Goal: Communication & Community: Answer question/provide support

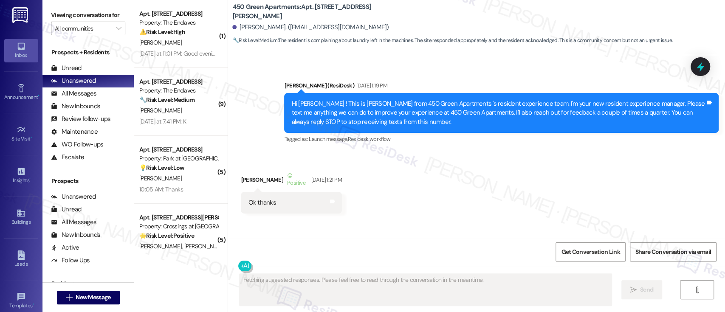
scroll to position [17393, 0]
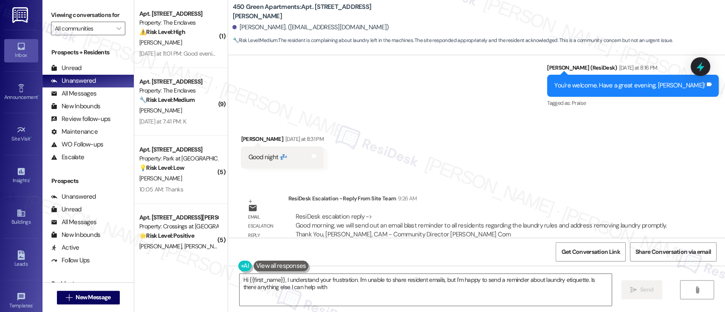
type textarea "Hi {{first_name}}, I understand your frustration. I'm unable to share resident …"
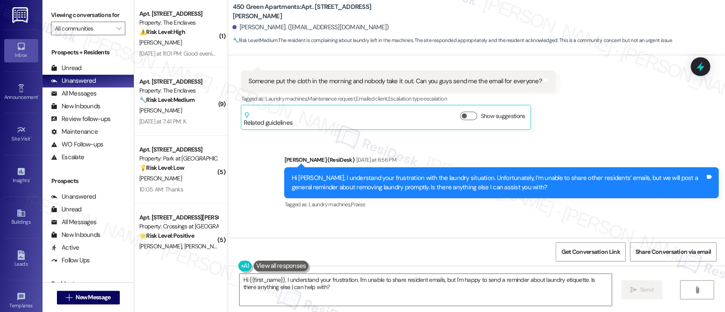
scroll to position [16940, 0]
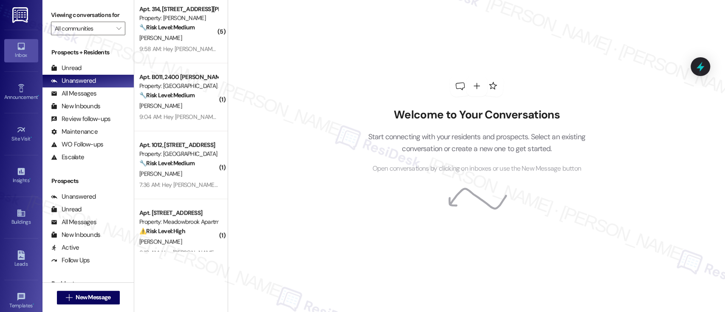
scroll to position [281, 0]
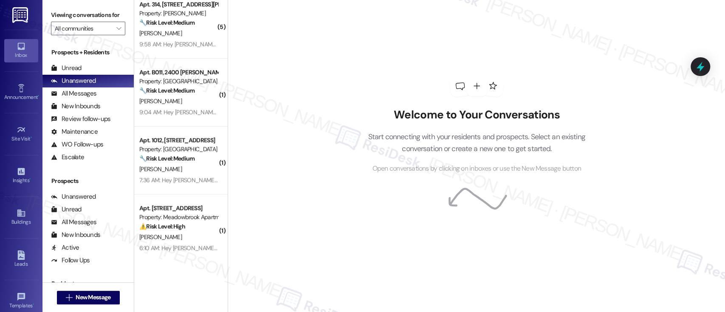
click at [281, 40] on div "Welcome to Your Conversations Start connecting with your residents and prospect…" at bounding box center [476, 156] width 497 height 312
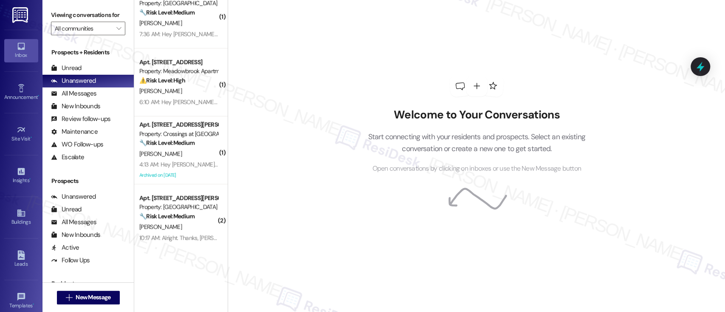
scroll to position [428, 0]
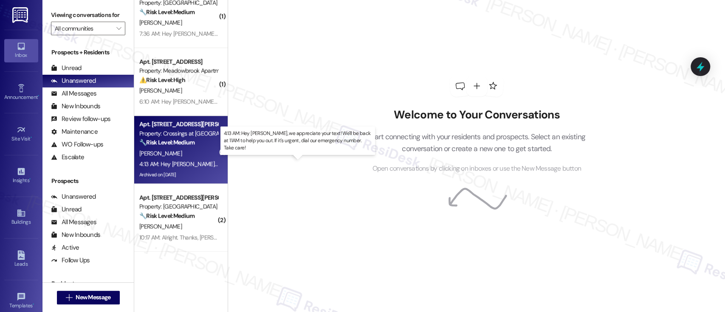
click at [193, 160] on div "4:13 AM: Hey Shawn, we appreciate your text! We'll be back at 11AM to help you …" at bounding box center [317, 164] width 357 height 8
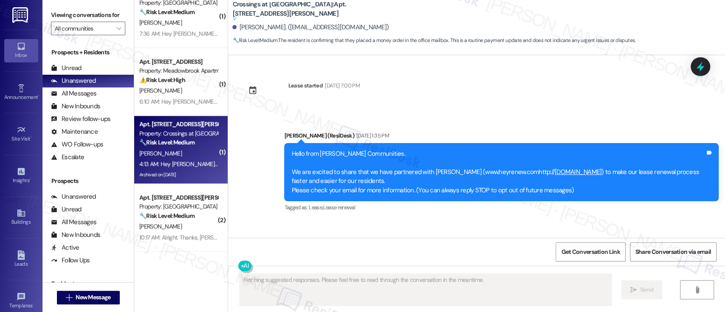
scroll to position [2553, 0]
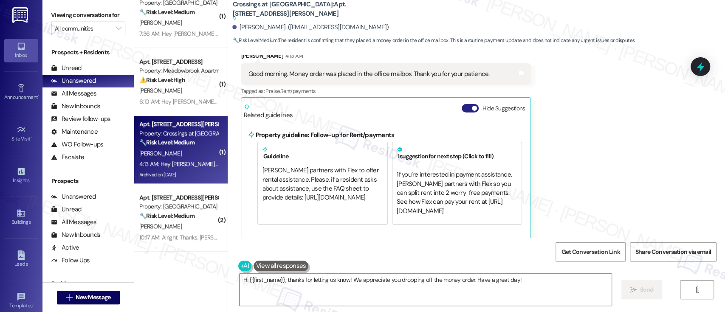
click at [461, 104] on button "Hide Suggestions" at bounding box center [469, 108] width 17 height 8
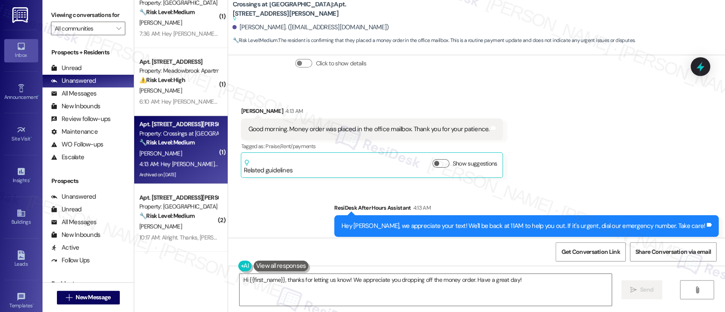
scroll to position [2507, 0]
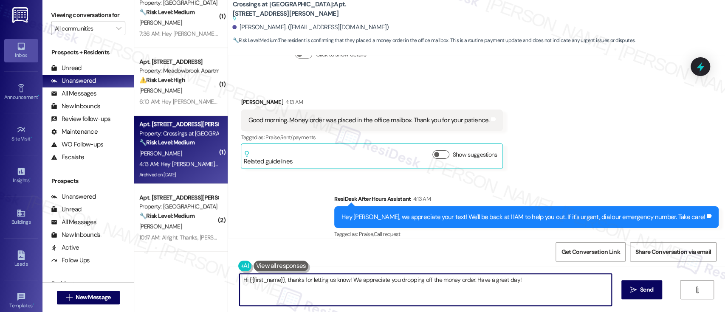
drag, startPoint x: 517, startPoint y: 281, endPoint x: 466, endPoint y: 180, distance: 112.8
click at [470, 281] on textarea "Hi {{first_name}}, thanks for letting us know! We appreciate you dropping off t…" at bounding box center [424, 290] width 371 height 32
type textarea "Hi {{first_name}}, thanks for letting us know! We appreciate you dropping off t…"
click at [521, 284] on textarea "Hi {{first_name}}, thanks for letting us know! We appreciate you dropping off t…" at bounding box center [424, 290] width 371 height 32
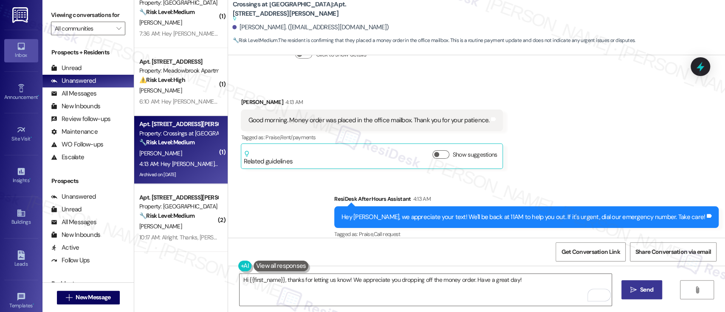
click at [646, 289] on span "Send" at bounding box center [646, 289] width 13 height 9
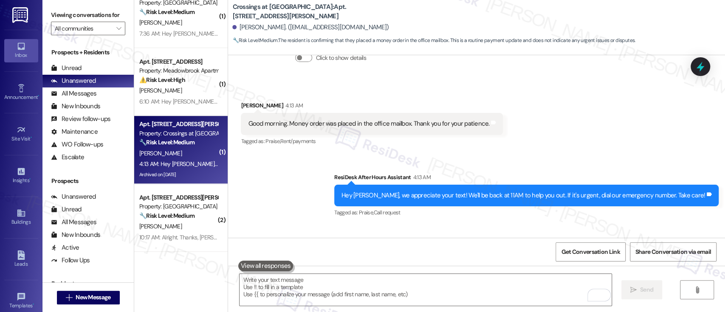
scroll to position [2516, 0]
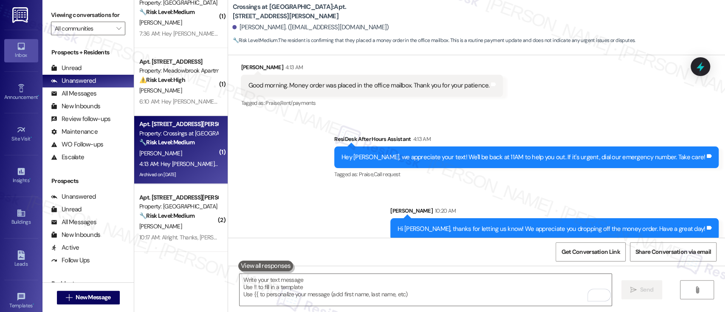
drag, startPoint x: 563, startPoint y: 178, endPoint x: 545, endPoint y: 145, distance: 37.4
click at [563, 178] on div "Sent via SMS ResiDesk After Hours Assistant 4:13 AM Hey Shawn, we appreciate yo…" at bounding box center [476, 180] width 497 height 131
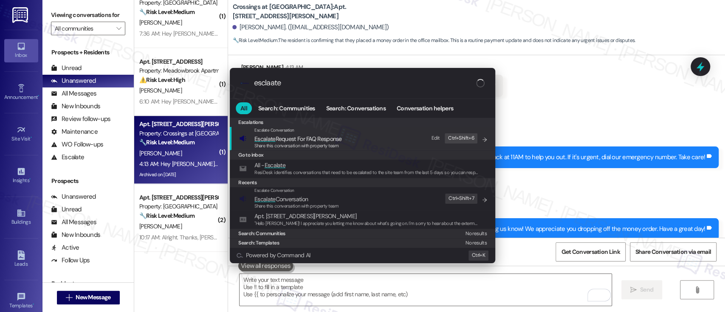
type input "esclaate"
click at [297, 203] on div "Share this conversation with property team" at bounding box center [296, 207] width 84 height 8
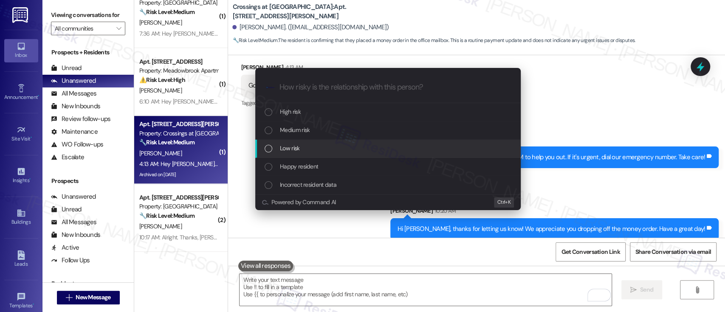
click at [295, 143] on div "Low risk" at bounding box center [387, 149] width 265 height 18
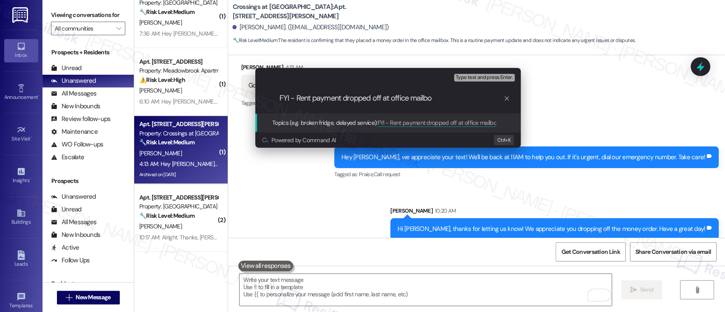
type input "FYI - Rent payment dropped off at office mailbox"
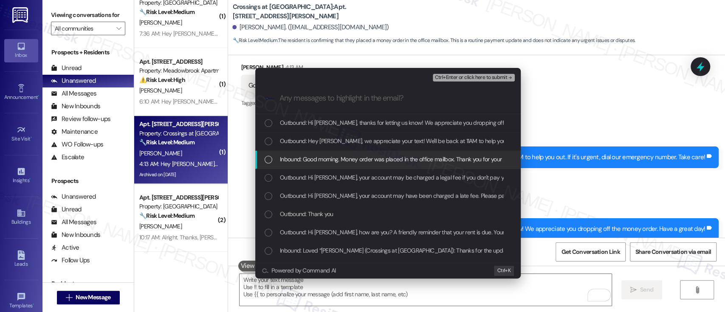
click at [318, 161] on span "Inbound: Good morning. Money order was placed in the office mailbox. Thank you …" at bounding box center [403, 159] width 246 height 9
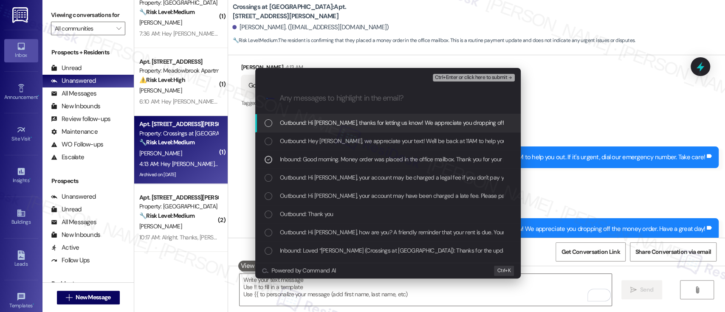
click at [468, 78] on span "Ctrl+Enter or click here to submit" at bounding box center [470, 78] width 73 height 6
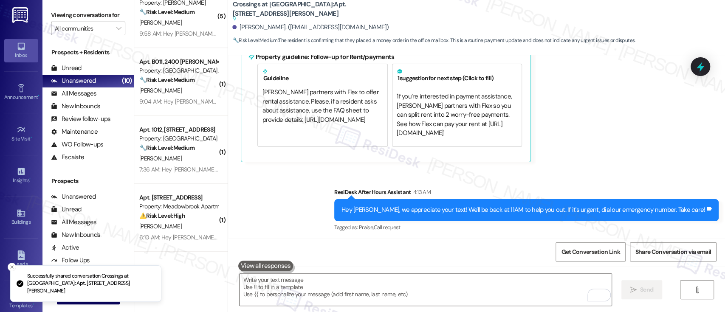
scroll to position [360, 0]
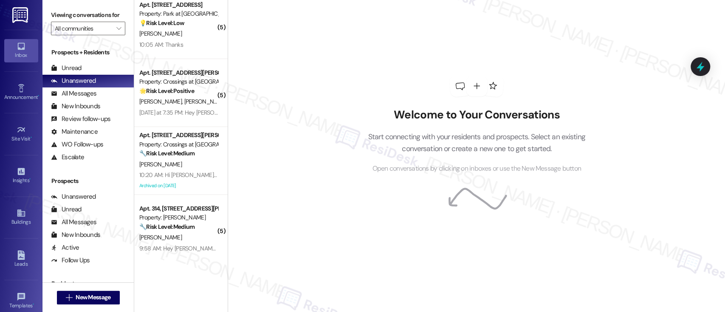
scroll to position [146, 0]
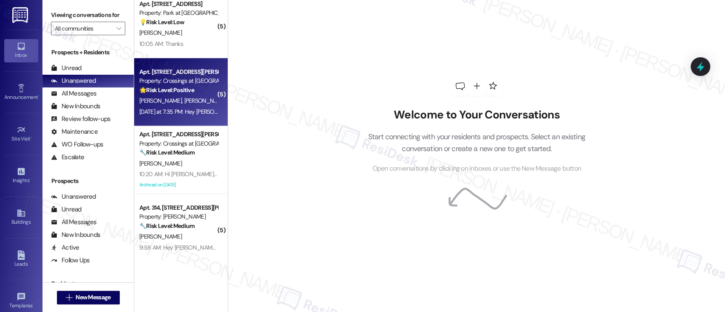
click at [197, 107] on div "Yesterday at 7:35 PM: Hey Samantha, Daniel and Sandra, we appreciate your text!…" at bounding box center [178, 112] width 80 height 11
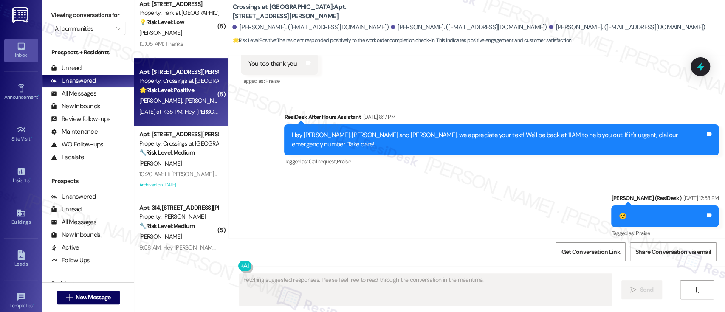
scroll to position [2385, 0]
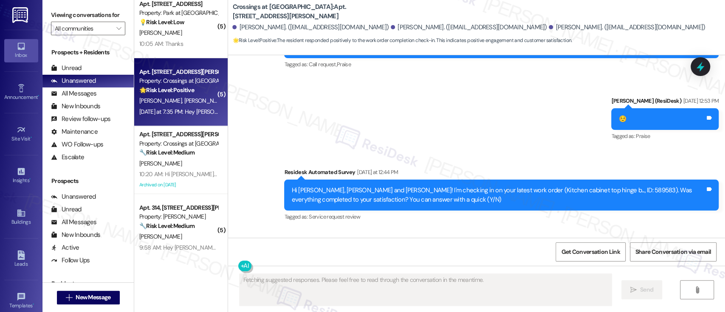
click at [455, 230] on div "Received via SMS Sandra Terrones Yesterday at 7:35 PM Y Tags and notes Tagged a…" at bounding box center [476, 266] width 497 height 72
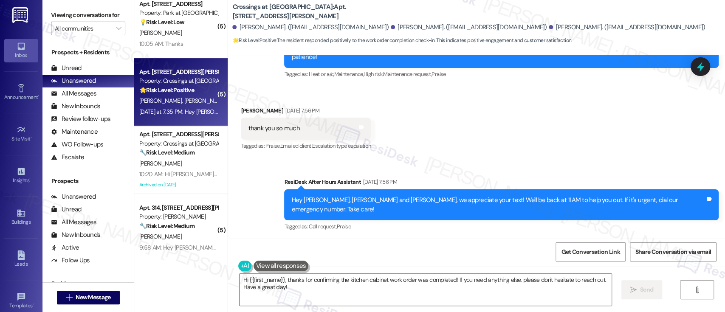
scroll to position [2535, 0]
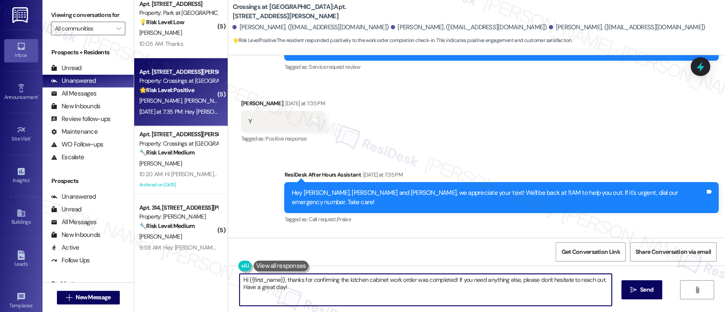
click at [507, 282] on textarea "Hi {{first_name}}, thanks for confirming the kitchen cabinet work order was com…" at bounding box center [424, 290] width 371 height 32
click at [532, 294] on textarea "Hi {{first_name}}, thanks for confirming the kitchen cabinet work order was com…" at bounding box center [424, 290] width 371 height 32
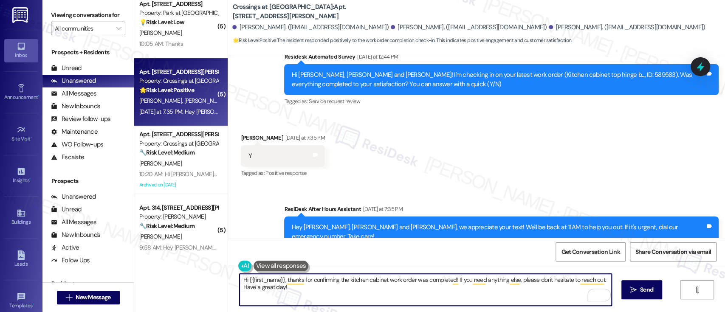
scroll to position [2479, 0]
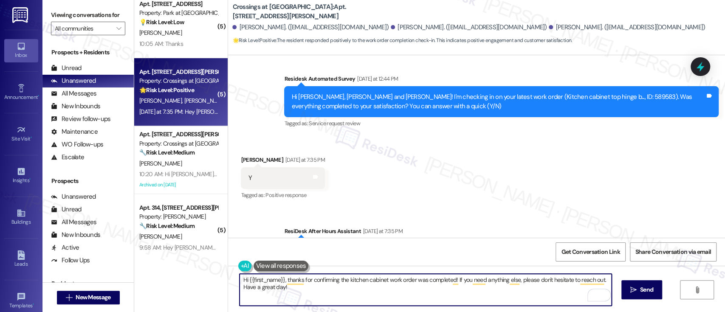
click at [242, 155] on div "Sandra Terrones Yesterday at 7:35 PM" at bounding box center [283, 161] width 84 height 12
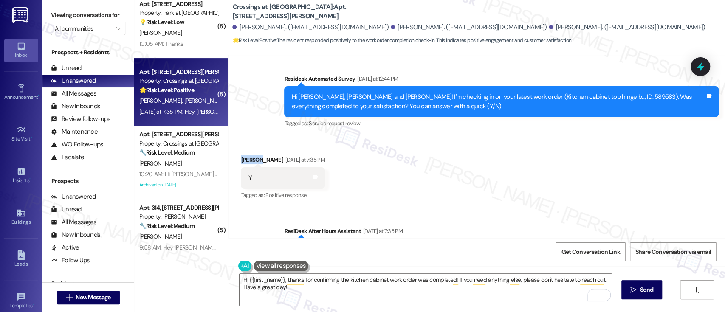
click at [242, 155] on div "Sandra Terrones Yesterday at 7:35 PM" at bounding box center [283, 161] width 84 height 12
copy div "Sandra"
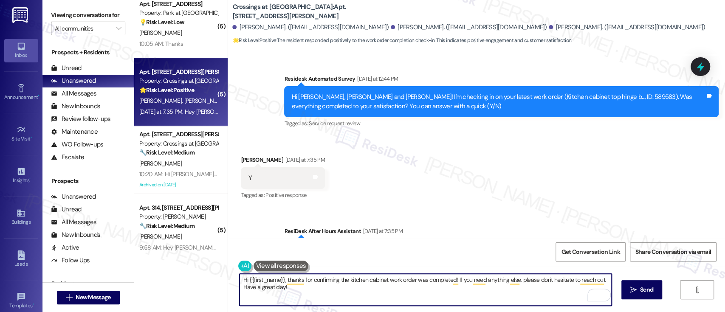
click at [259, 281] on textarea "Hi {{first_name}}, thanks for confirming the kitchen cabinet work order was com…" at bounding box center [424, 290] width 371 height 32
paste textarea "Sandra"
type textarea "Hi Sandra, thanks for confirming the kitchen cabinet work order was completed! …"
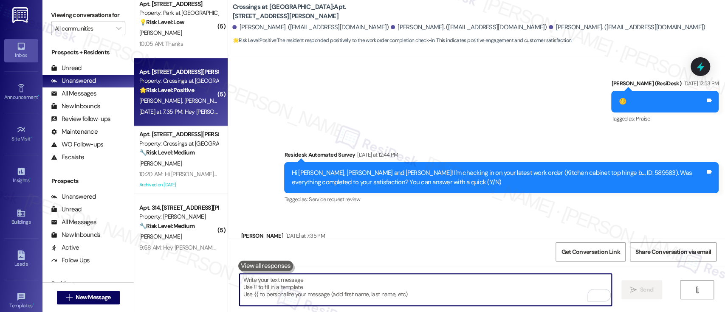
scroll to position [2385, 0]
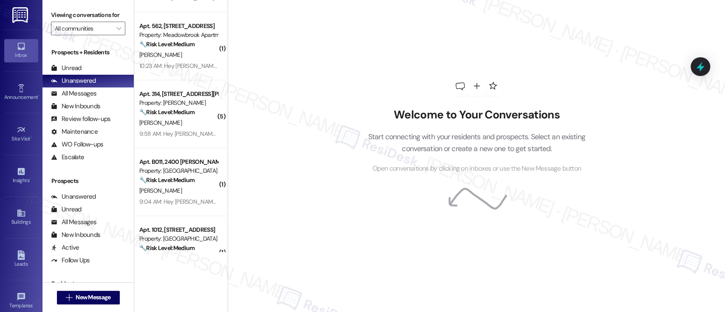
scroll to position [248, 0]
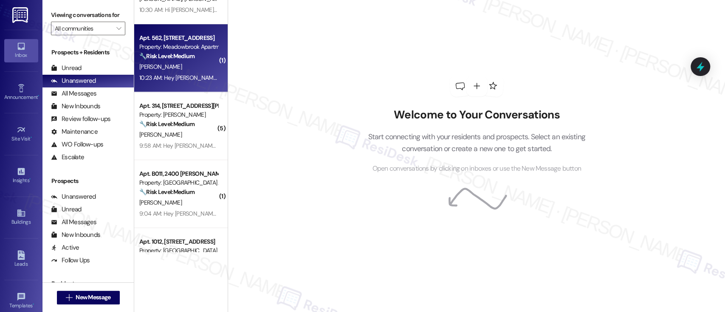
click at [179, 67] on div "D. Turner" at bounding box center [178, 67] width 80 height 11
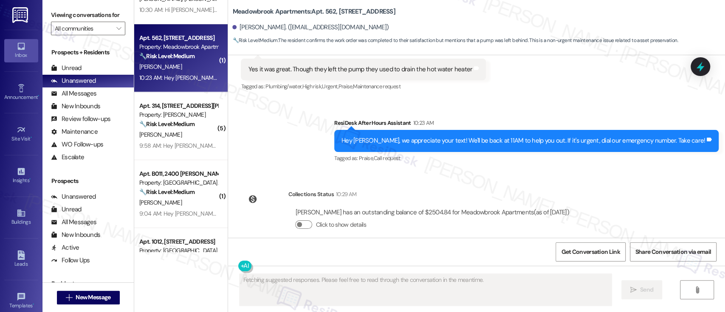
scroll to position [1913, 0]
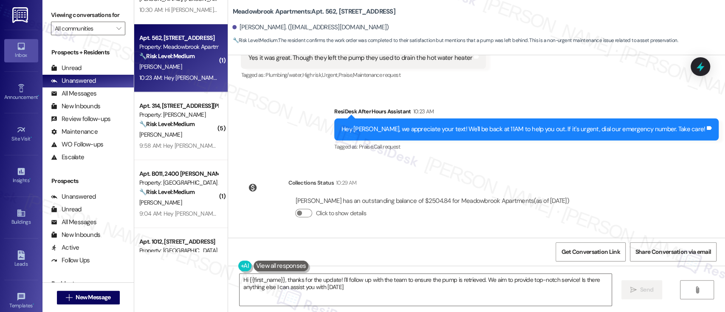
type textarea "Hi {{first_name}}, thanks for the update! I'll follow up with the team to ensur…"
click at [577, 276] on textarea "Hi {{first_name}}, thanks for the update! I'll follow up with the team to ensur…" at bounding box center [424, 290] width 371 height 32
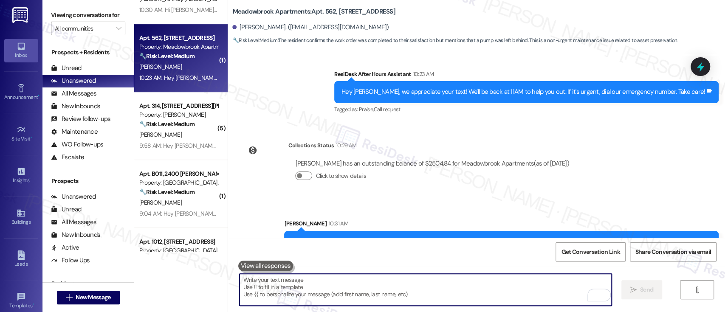
scroll to position [1982, 0]
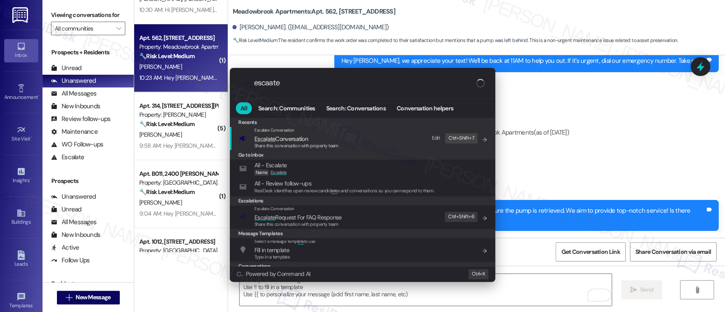
type input "escaate"
click at [335, 141] on span "Esca l ate Conversation" at bounding box center [296, 138] width 84 height 9
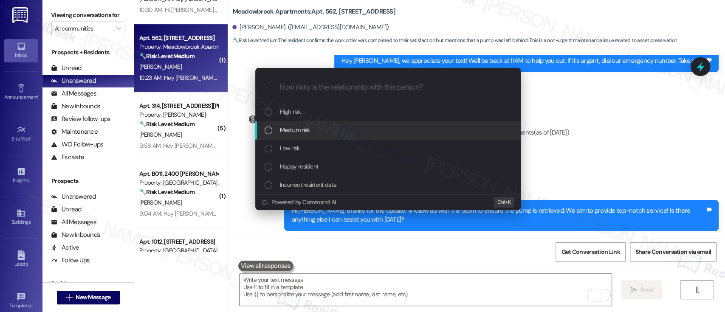
click at [295, 127] on span "Medium risk" at bounding box center [295, 129] width 30 height 9
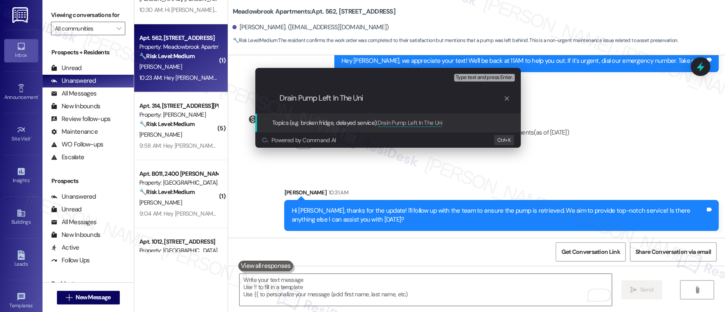
type input "Drain Pump Left In The Unit"
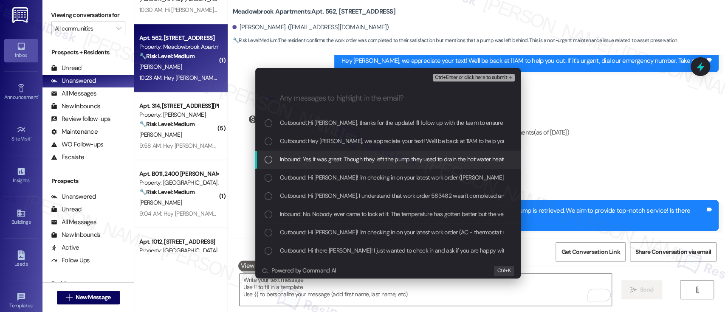
drag, startPoint x: 298, startPoint y: 160, endPoint x: 421, endPoint y: 115, distance: 131.2
click at [298, 160] on span "Inbound: Yes it was great. Though they left the pump they used to drain the hot…" at bounding box center [394, 159] width 228 height 9
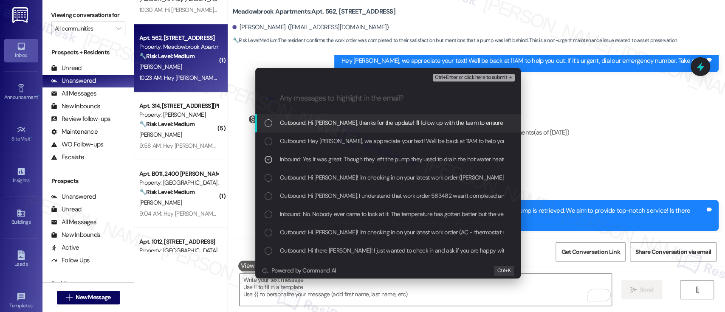
click at [459, 75] on span "Ctrl+Enter or click here to submit" at bounding box center [470, 78] width 73 height 6
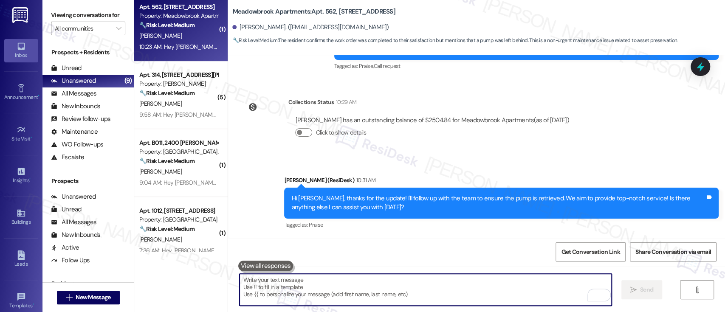
scroll to position [304, 0]
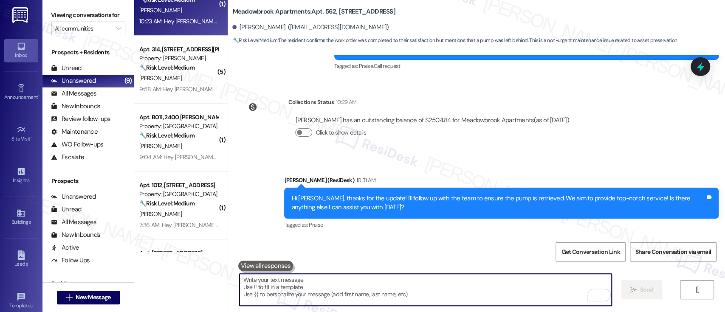
click at [171, 144] on div "D. Wright" at bounding box center [178, 146] width 80 height 11
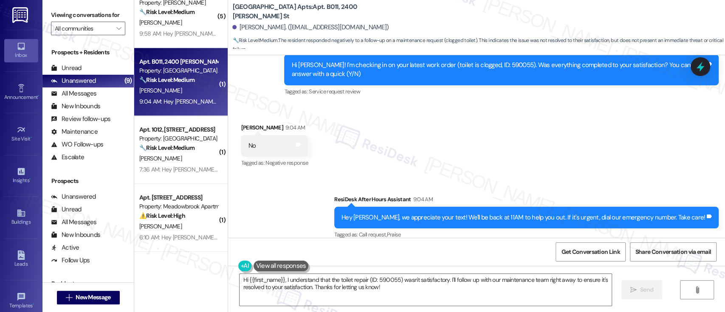
scroll to position [2421, 0]
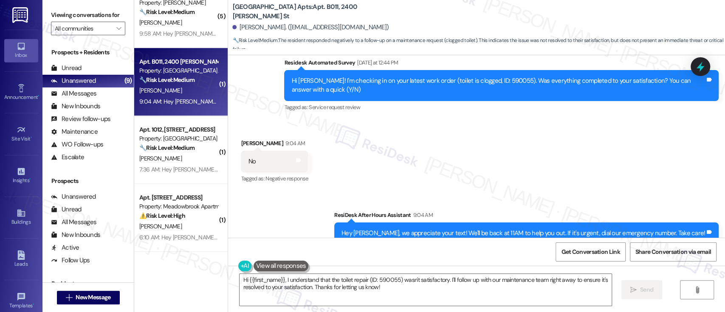
click at [488, 87] on div "Hi Daphne! I'm checking in on your latest work order (toilet is clogged, ID: 59…" at bounding box center [497, 85] width 413 height 18
copy div "590055"
click at [532, 158] on div "Received via SMS Daphne Wright 9:04 AM No Tags and notes Tagged as: Negative re…" at bounding box center [476, 156] width 497 height 72
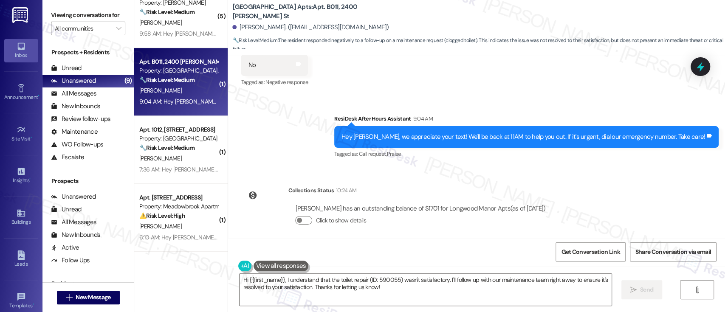
scroll to position [2534, 0]
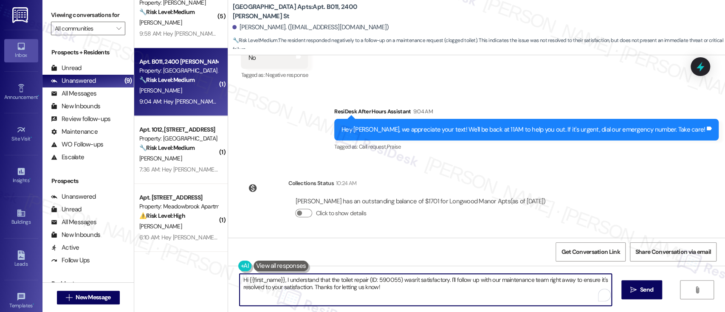
drag, startPoint x: 444, startPoint y: 275, endPoint x: 456, endPoint y: 300, distance: 27.9
click at [456, 300] on textarea "Hi {{first_name}}, I understand that the toilet repair (ID: 590055) wasn't sati…" at bounding box center [424, 290] width 371 height 32
type textarea "Hi {{first_name}}, I understand that the toilet repair (ID: 590055) wasn't sati…"
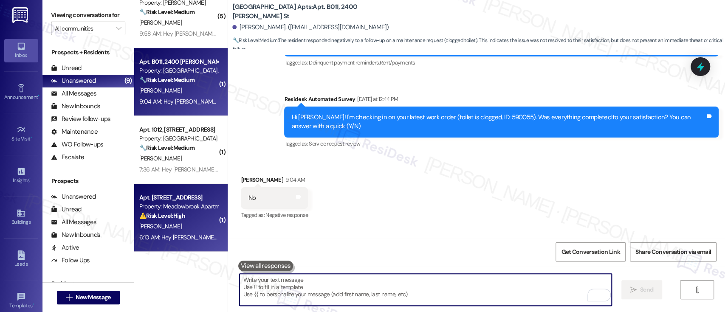
scroll to position [2384, 0]
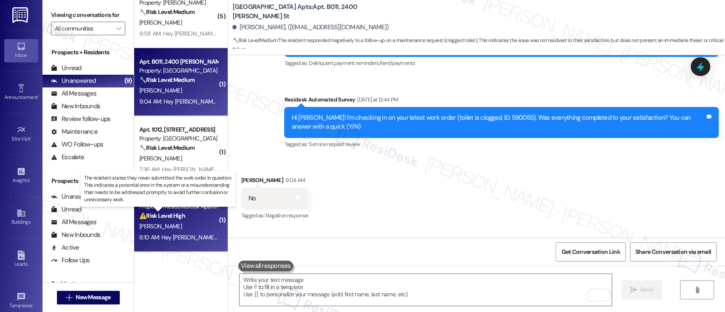
click at [152, 217] on strong "⚠️ Risk Level: High" at bounding box center [162, 216] width 46 height 8
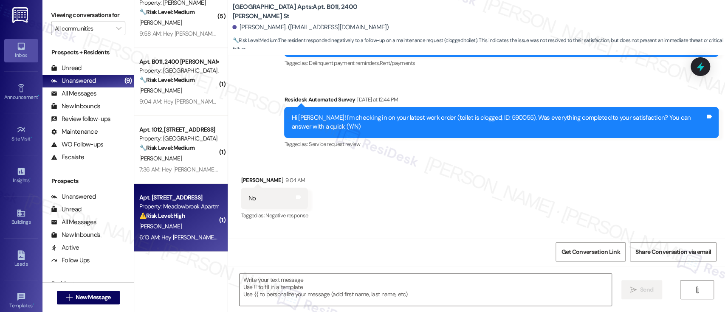
type textarea "Fetching suggested responses. Please feel free to read through the conversation…"
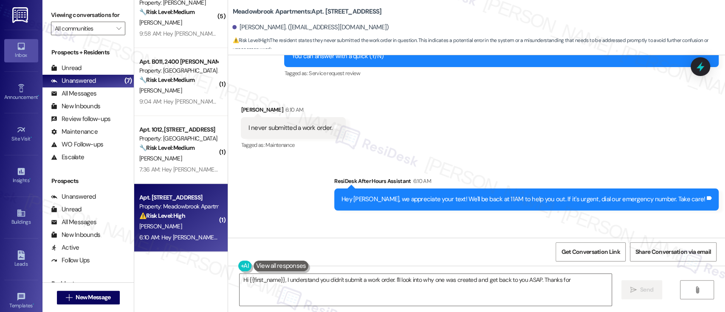
scroll to position [357, 0]
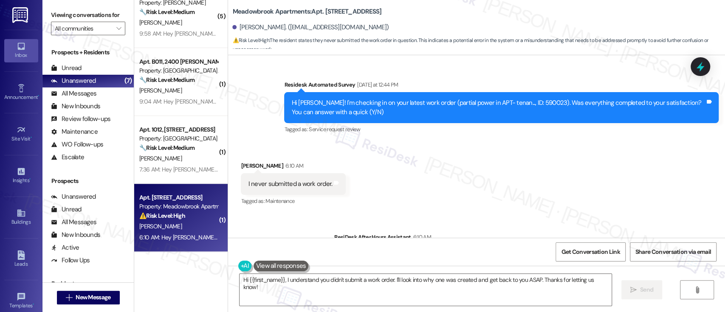
click at [504, 104] on div "Hi Carol! I'm checking in on your latest work order (partial power in APT- tena…" at bounding box center [497, 107] width 413 height 18
copy div "590023"
click at [319, 284] on textarea "Hi {{first_name}}, I understand you didn't submit a work order. I'll look into …" at bounding box center [424, 290] width 371 height 32
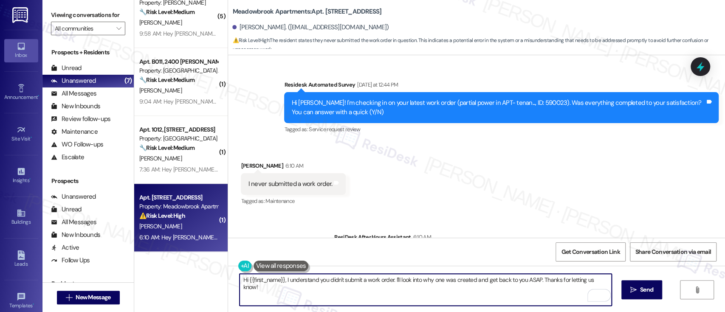
click at [391, 281] on textarea "Hi {{first_name}}, I understand you didn't submit a work order. I'll look into …" at bounding box center [424, 290] width 371 height 32
click at [534, 281] on textarea "Hi {{first_name}}, I understand you didn't submit a work order. I'll look into …" at bounding box center [424, 290] width 371 height 32
paste textarea "Thanks for letting us know you didn’t submit a work order. I apologize for any …"
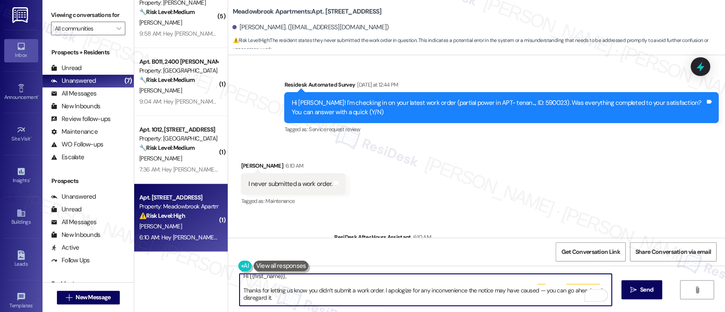
scroll to position [0, 0]
click at [313, 282] on textarea "Hi {{first_name}}, Thanks for letting us know you didn’t submit a work order. I…" at bounding box center [424, 290] width 371 height 32
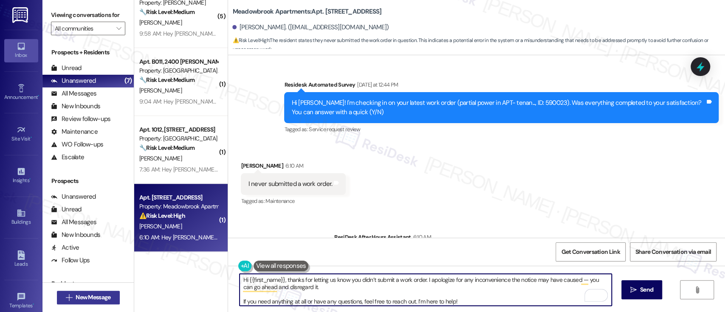
scroll to position [2, 0]
drag, startPoint x: 475, startPoint y: 298, endPoint x: 68, endPoint y: 301, distance: 408.0
click at [68, 301] on div "Viewing conversations for All communities  Prospects + Residents Unread (0) Un…" at bounding box center [383, 156] width 682 height 312
type textarea "Hi {{first_name}}, thanks for letting us know you didn’t submit a work order. I…"
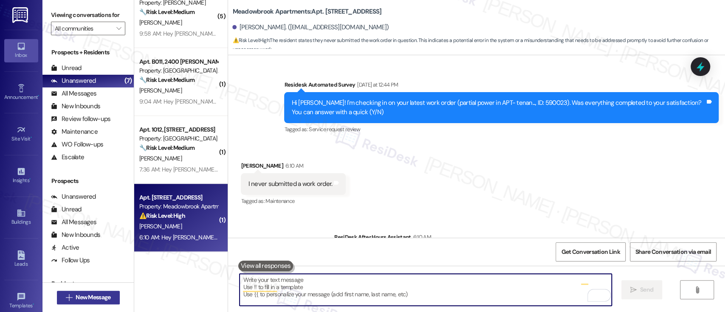
scroll to position [332, 0]
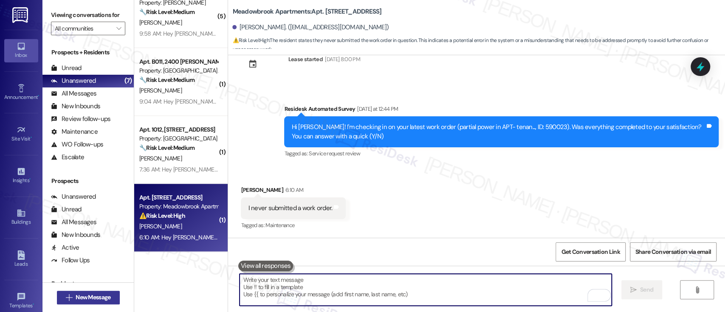
paste textarea "If you need anything at all or have any questions, feel free to reach out. I’m …"
type textarea "If you need anything at all or have any questions, feel free to reach out. I’m …"
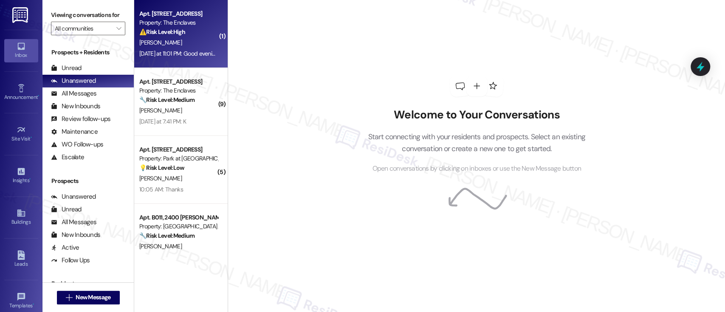
click at [167, 39] on div "[PERSON_NAME]" at bounding box center [178, 42] width 80 height 11
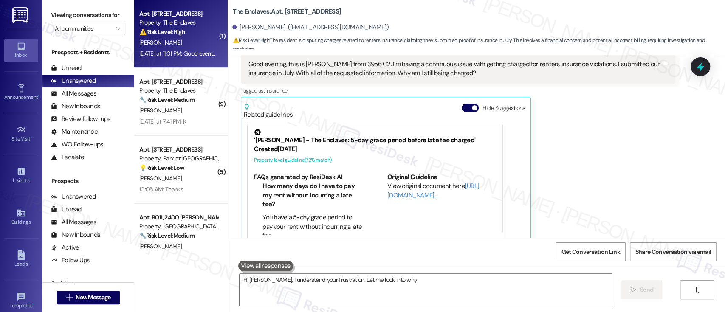
scroll to position [114, 0]
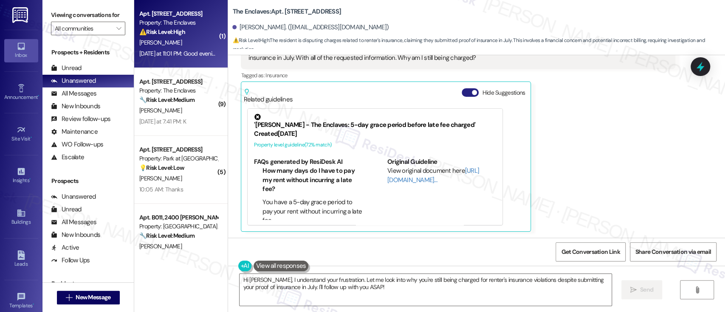
click at [465, 90] on button "Hide Suggestions" at bounding box center [469, 92] width 17 height 8
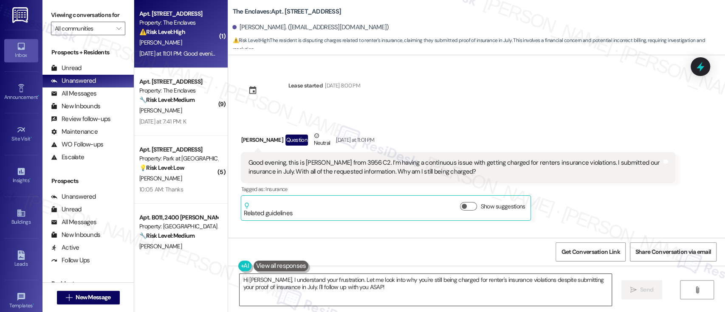
click at [376, 295] on textarea "Hi [PERSON_NAME], I understand your frustration. Let me look into why you're st…" at bounding box center [424, 290] width 371 height 32
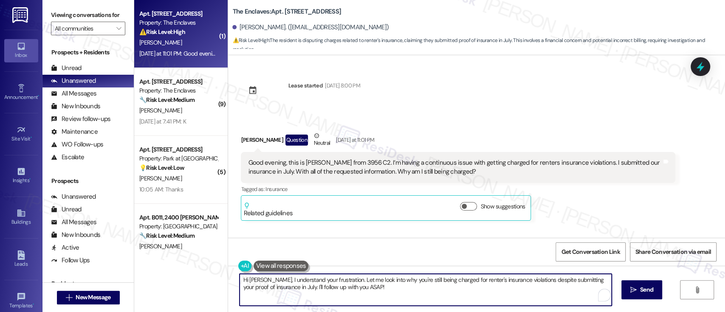
drag, startPoint x: 378, startPoint y: 294, endPoint x: 281, endPoint y: 291, distance: 97.3
click at [281, 291] on textarea "Hi [PERSON_NAME], I understand your frustration. Let me look into why you're st…" at bounding box center [424, 290] width 371 height 32
paste textarea "I completely understand your frustration, and I appreciate you bringing this to…"
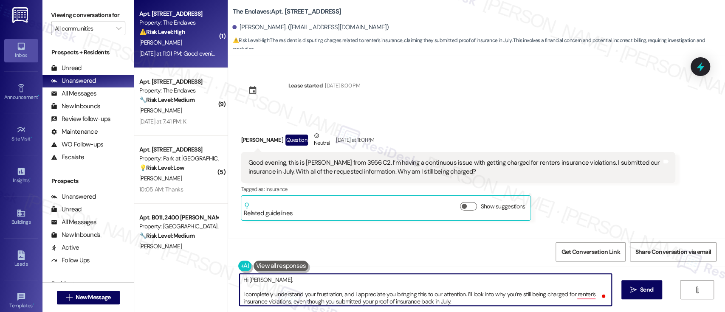
click at [350, 279] on textarea "Hi Leticia, I completely understand your frustration, and I appreciate you brin…" at bounding box center [424, 290] width 371 height 32
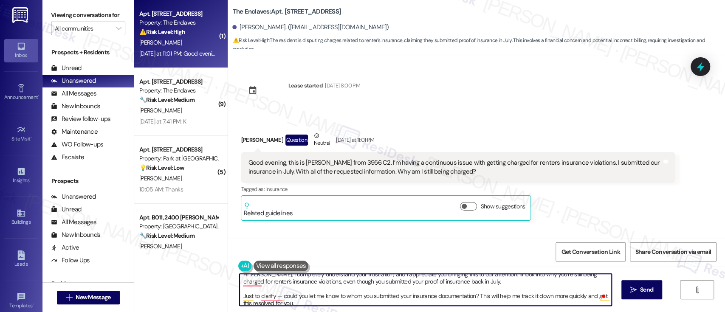
scroll to position [9, 0]
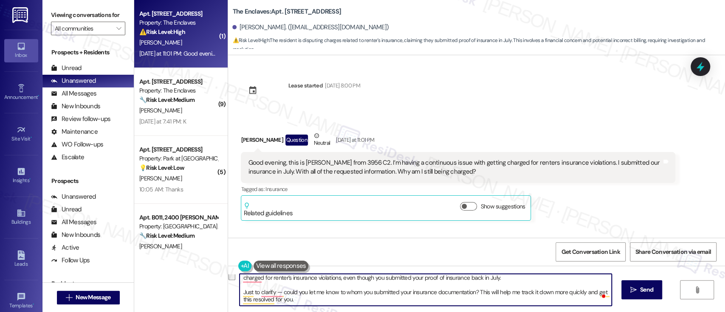
drag, startPoint x: 295, startPoint y: 298, endPoint x: 210, endPoint y: 290, distance: 86.1
click at [210, 290] on div "( 1 ) Apt. 3956C2, 3700 Gateway Drive Property: The Enclaves ⚠️ Risk Level: Hig…" at bounding box center [429, 156] width 591 height 312
type textarea "Hi Leticia, I completely understand your frustration, and I appreciate you brin…"
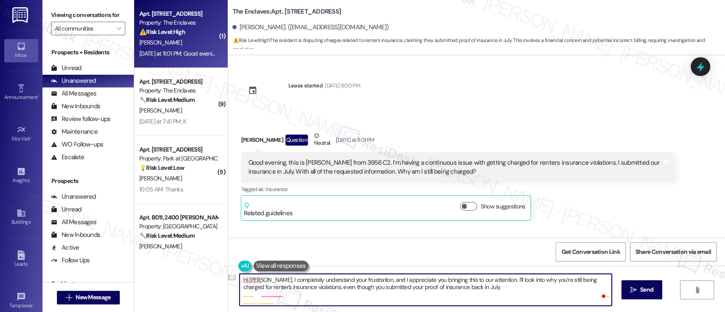
scroll to position [0, 0]
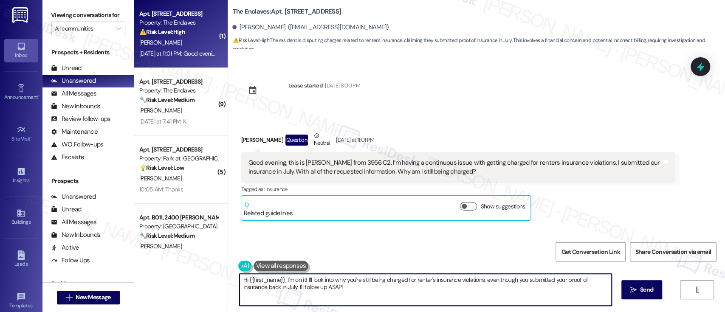
click at [319, 292] on textarea "Hi {{first_name}}, I'm on it! I'll look into why you're still being charged for…" at bounding box center [424, 290] width 371 height 32
paste textarea "Just to clarify — could you let me know to whom you submitted your insurance do…"
type textarea "Just to clarify — could you let me know to whom you submitted your insurance do…"
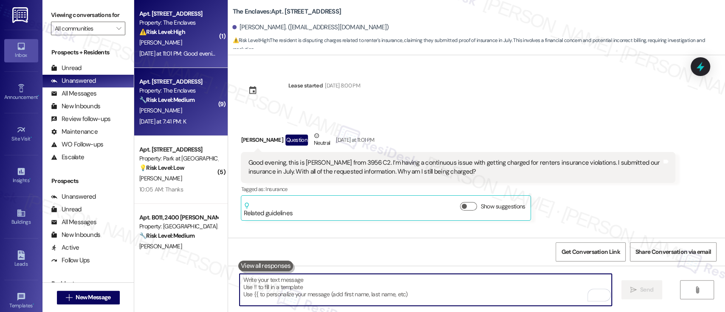
click at [175, 113] on div "[PERSON_NAME]" at bounding box center [178, 110] width 80 height 11
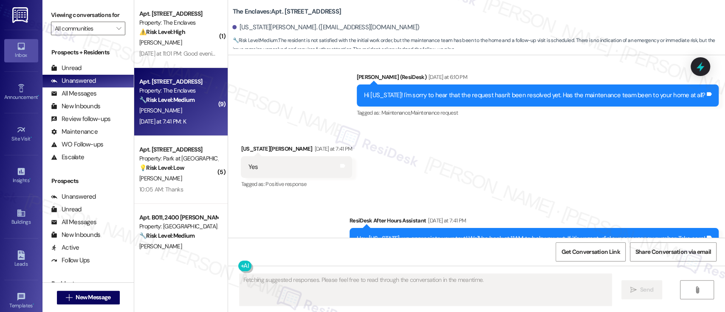
scroll to position [1880, 0]
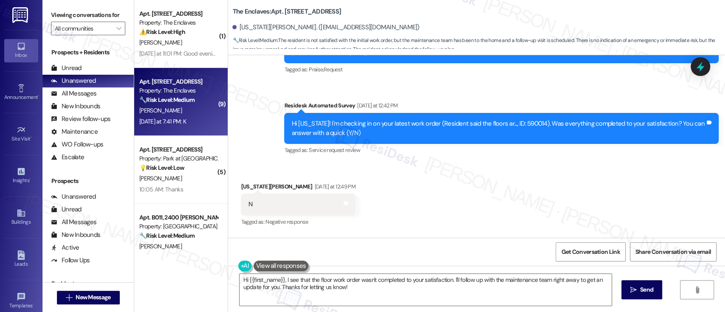
click at [511, 121] on div "Hi Virginia! I'm checking in on your latest work order (Resident said the floor…" at bounding box center [497, 128] width 413 height 18
copy div "590014"
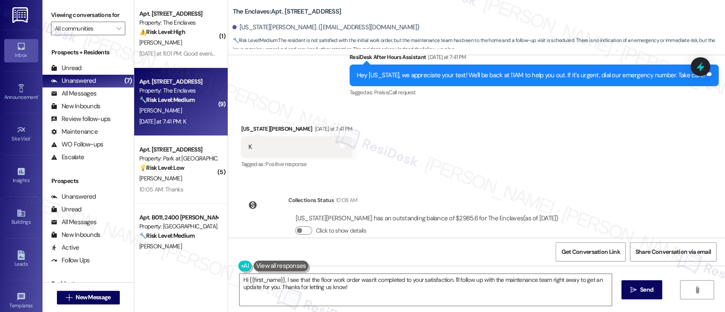
scroll to position [2072, 0]
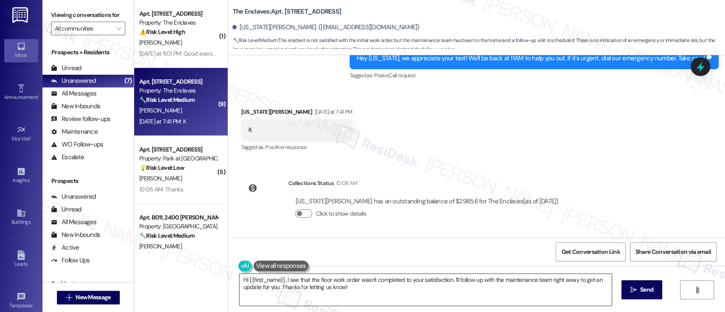
click at [395, 292] on textarea "Hi {{first_name}}, I see that the floor work order wasn't completed to your sat…" at bounding box center [424, 290] width 371 height 32
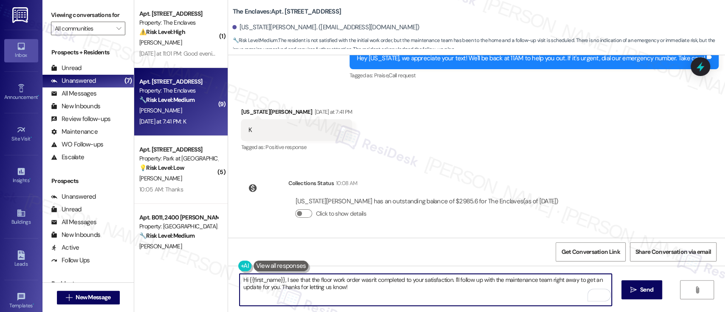
drag, startPoint x: 401, startPoint y: 293, endPoint x: 324, endPoint y: 309, distance: 78.2
click at [145, 271] on div "( 1 ) Apt. 3956C2, 3700 Gateway Drive Property: The Enclaves ⚠️ Risk Level: Hig…" at bounding box center [429, 156] width 591 height 312
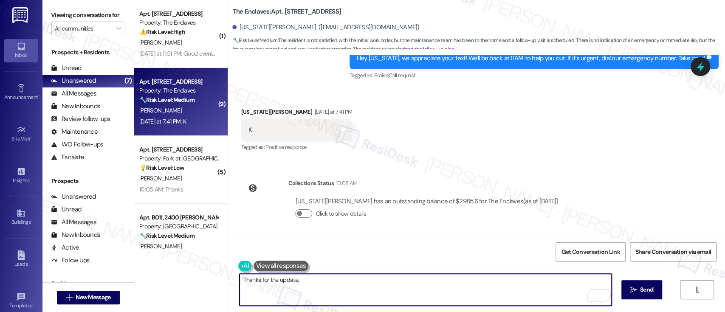
click at [234, 31] on div "Virginia Irick. (iricksix@hotmail.com)" at bounding box center [325, 27] width 187 height 9
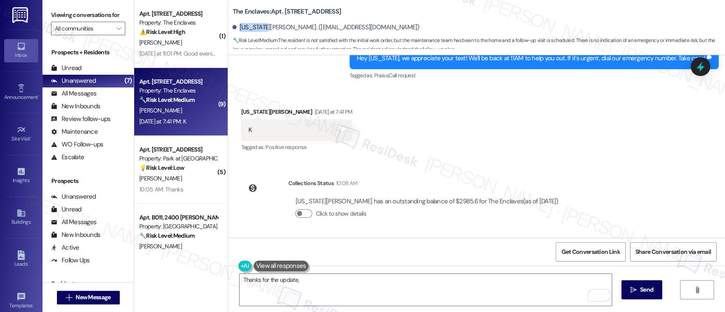
click at [234, 31] on div "Virginia Irick. (iricksix@hotmail.com)" at bounding box center [325, 27] width 187 height 9
copy div "Virginia"
click at [347, 275] on textarea "Thanks for the update," at bounding box center [424, 290] width 371 height 32
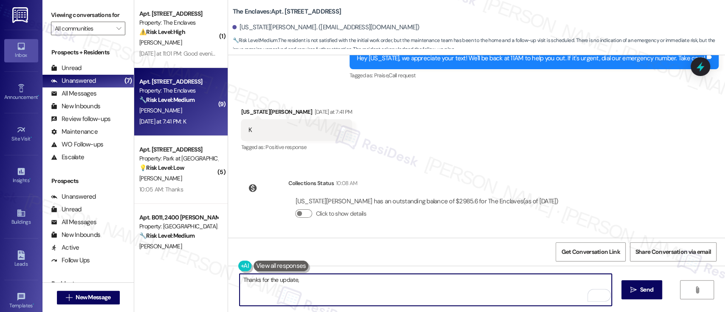
paste textarea "Virginia"
type textarea "Thanks for the update, Virginia. Is your carpet still wet?"
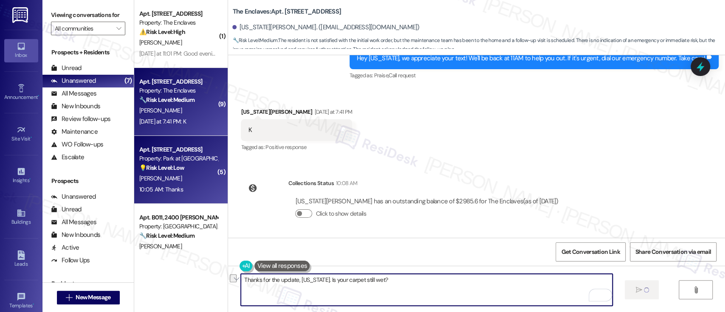
scroll to position [1994, 0]
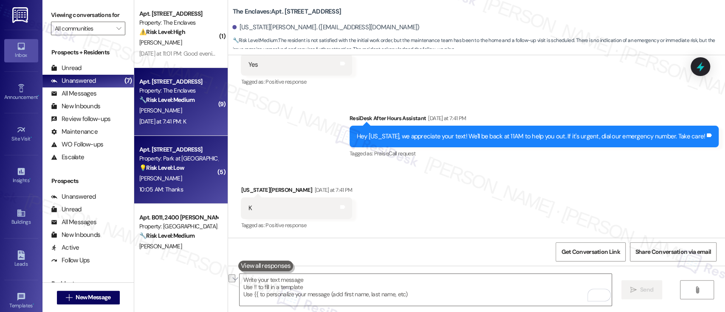
click at [184, 181] on div "[PERSON_NAME]" at bounding box center [178, 178] width 80 height 11
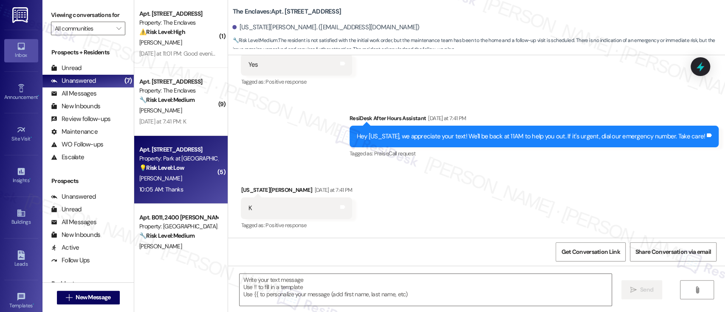
type textarea "Fetching suggested responses. Please feel free to read through the conversation…"
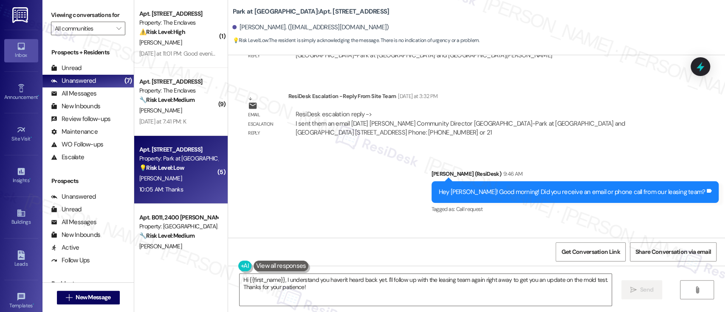
scroll to position [5560, 0]
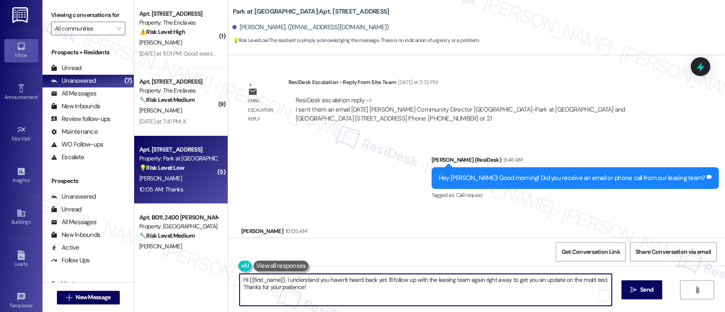
click at [389, 300] on textarea "Hi {{first_name}}, I understand you haven't heard back yet. I'll follow up with…" at bounding box center [424, 290] width 371 height 32
paste textarea "I understand you haven’t heard back yet. According to Ketty, she sent you an em…"
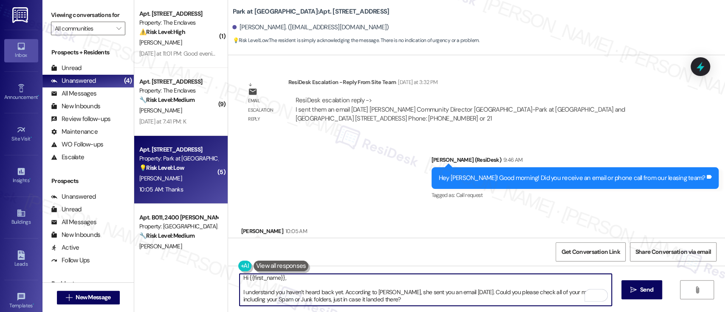
scroll to position [0, 0]
click at [348, 282] on textarea "Hi {{first_name}}, I understand you haven’t heard back yet. According to Ketty,…" at bounding box center [424, 290] width 371 height 32
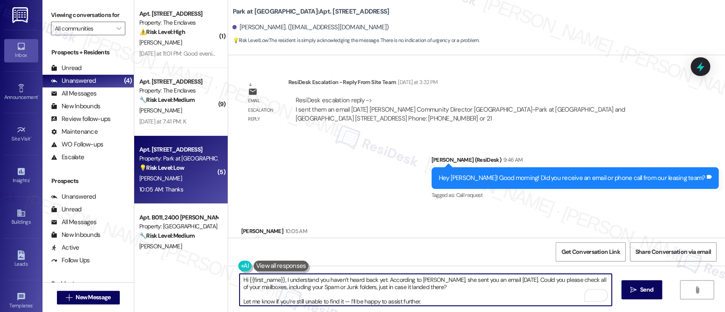
click at [458, 304] on textarea "Hi {{first_name}}, I understand you haven’t heard back yet. According to Ketty,…" at bounding box center [424, 290] width 371 height 32
type textarea "Hi {{first_name}}, I understand you haven’t heard back yet. According to Ketty,…"
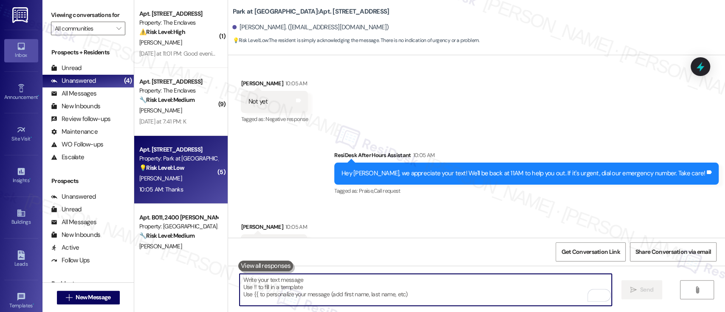
scroll to position [5708, 0]
paste textarea "Let me know if you’re still unable to find it — I’ll be happy to assist further."
type textarea "Let me know if you’re still unable to find it — I’ll be happy to assist further."
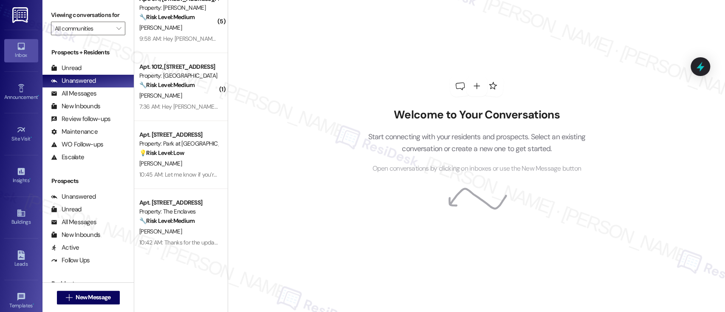
scroll to position [20, 0]
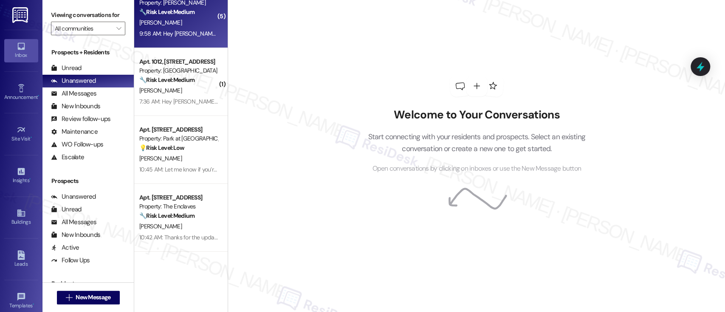
click at [170, 34] on div "9:58 AM: Hey Monica, we appreciate your text! We'll be back at 11AM to help you…" at bounding box center [319, 34] width 360 height 8
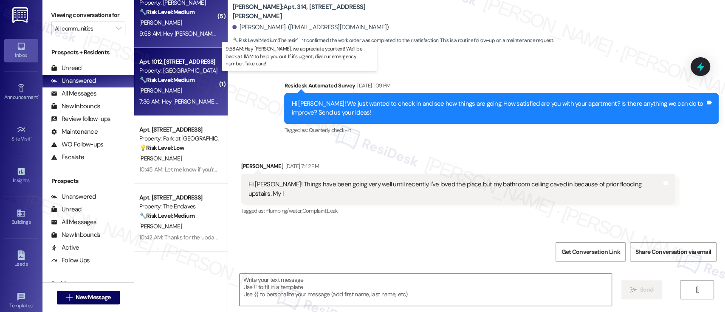
click at [174, 76] on strong "🔧 Risk Level: Medium" at bounding box center [166, 80] width 55 height 8
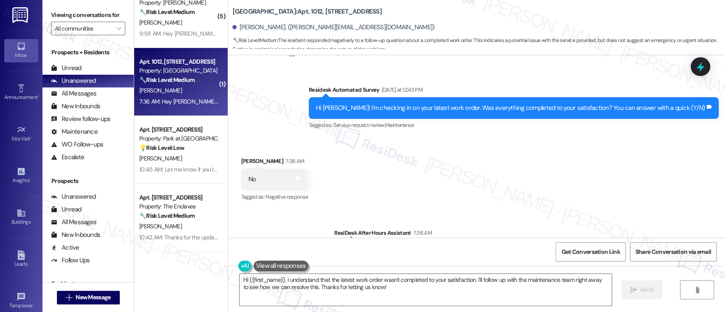
scroll to position [1590, 0]
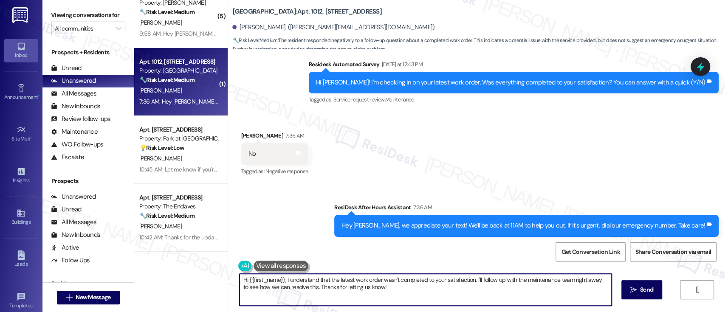
drag, startPoint x: 472, startPoint y: 278, endPoint x: 482, endPoint y: 301, distance: 25.5
click at [482, 301] on textarea "Hi {{first_name}}, I understand that the latest work order wasn't completed to …" at bounding box center [424, 290] width 371 height 32
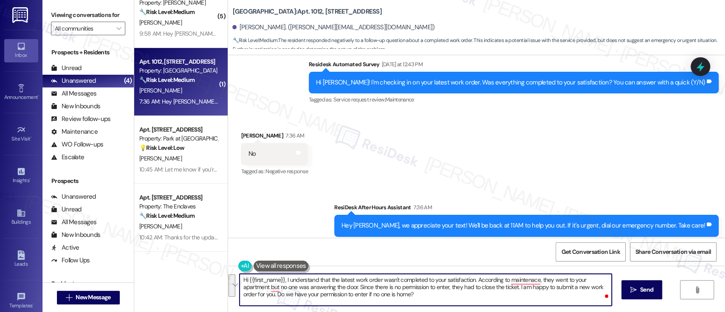
paste textarea "I understand the recent work order wasn’t completed to your satisfaction. Maint…"
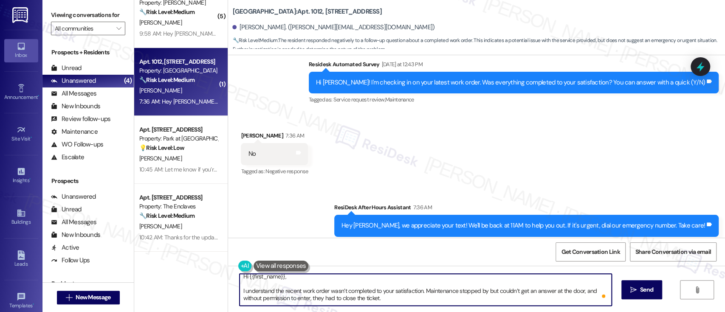
scroll to position [0, 0]
click at [312, 278] on textarea "Hi {{first_name}}, I understand the recent work order wasn’t completed to your …" at bounding box center [424, 290] width 371 height 32
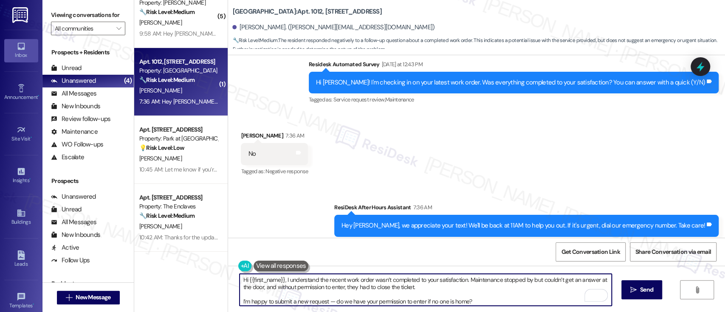
click at [475, 297] on textarea "Hi {{first_name}}, I understand the recent work order wasn’t completed to your …" at bounding box center [424, 290] width 371 height 32
click at [475, 302] on textarea "Hi {{first_name}}, I understand the recent work order wasn’t completed to your …" at bounding box center [424, 290] width 371 height 32
type textarea "Hi {{first_name}}, I understand the recent work order wasn’t completed to your …"
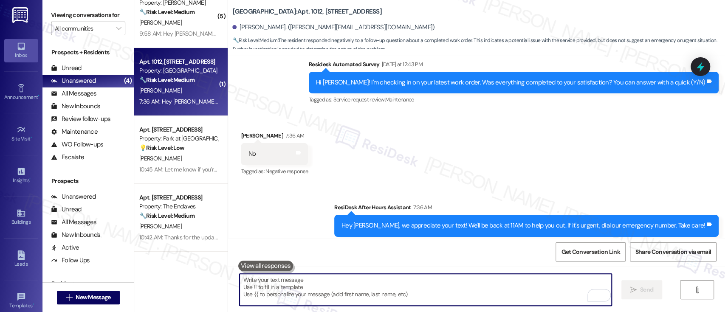
paste textarea "I’m happy to submit a new request — do we have your permission to enter if no o…"
type textarea "I’m happy to submit a new request — do we have your permission to enter if no o…"
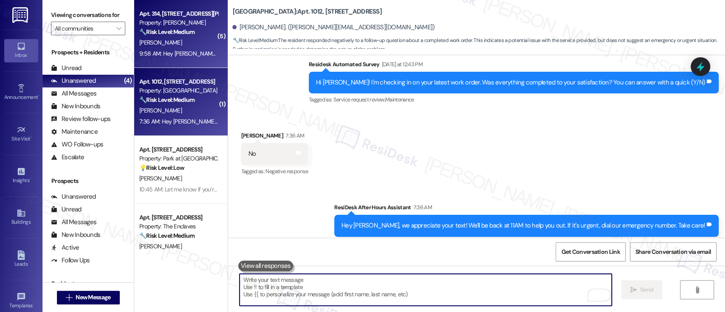
click at [174, 43] on div "M. Mills" at bounding box center [178, 42] width 80 height 11
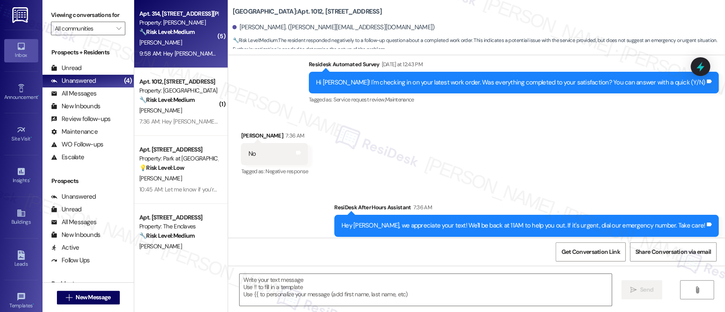
type textarea "Fetching suggested responses. Please feel free to read through the conversation…"
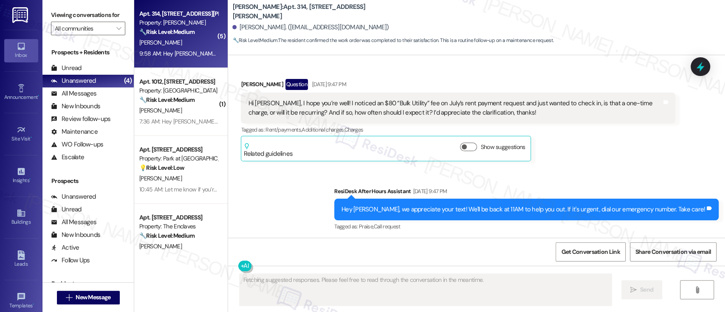
scroll to position [10179, 0]
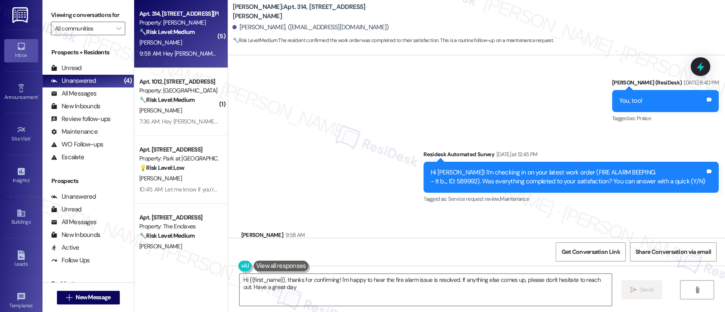
type textarea "Hi {{first_name}}, thanks for confirming! I'm happy to hear the fire alarm issu…"
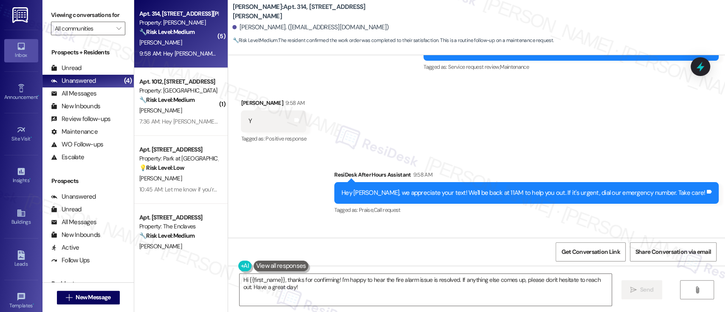
scroll to position [10329, 0]
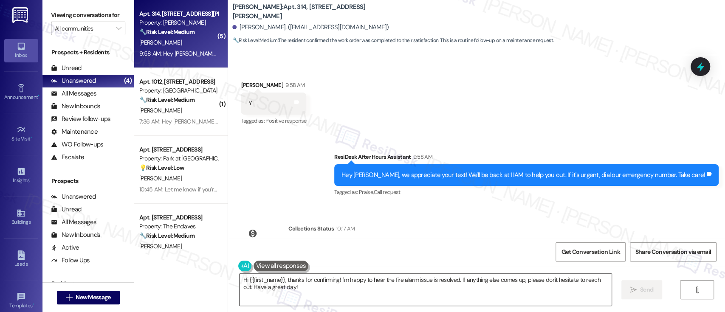
click at [474, 286] on textarea "Hi {{first_name}}, thanks for confirming! I'm happy to hear the fire alarm issu…" at bounding box center [424, 290] width 371 height 32
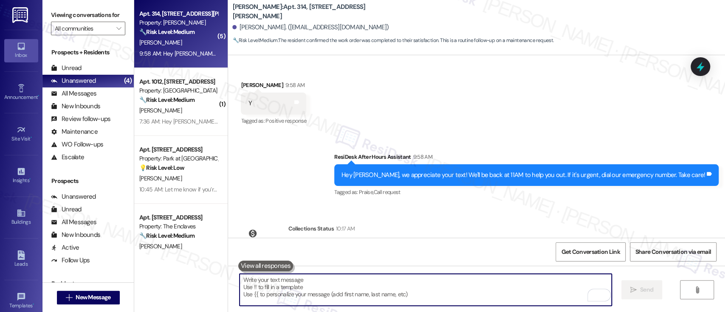
scroll to position [10179, 0]
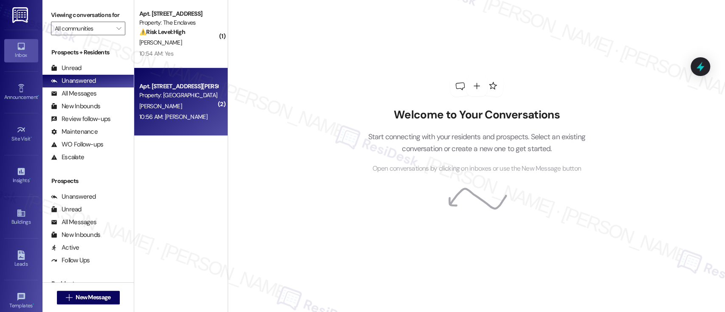
click at [178, 108] on div "[PERSON_NAME]" at bounding box center [178, 106] width 80 height 11
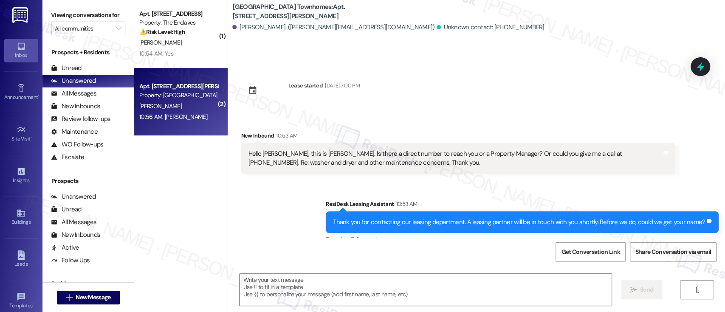
scroll to position [73, 0]
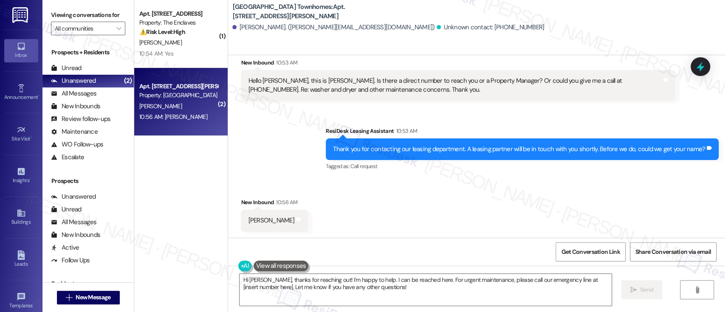
click at [618, 162] on div "Tagged as: Call request Click to highlight conversations about Call request" at bounding box center [522, 166] width 393 height 12
click at [594, 203] on div "Received via SMS New Inbound 10:56 AM [PERSON_NAME] Tags and notes" at bounding box center [476, 208] width 497 height 59
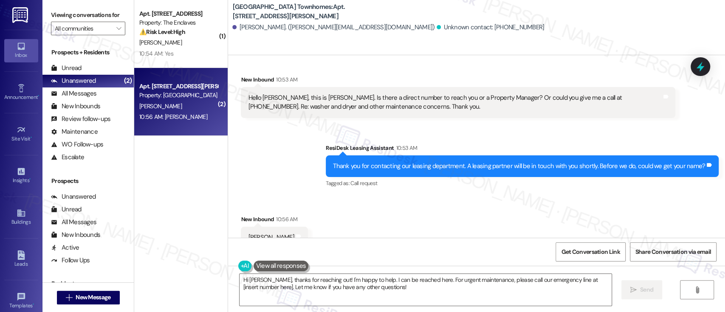
scroll to position [73, 0]
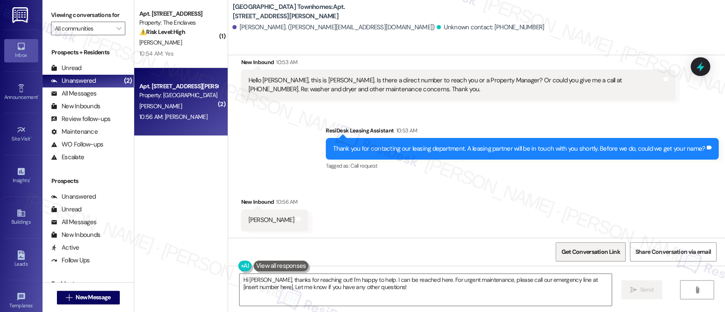
click at [597, 250] on span "Get Conversation Link" at bounding box center [590, 252] width 59 height 9
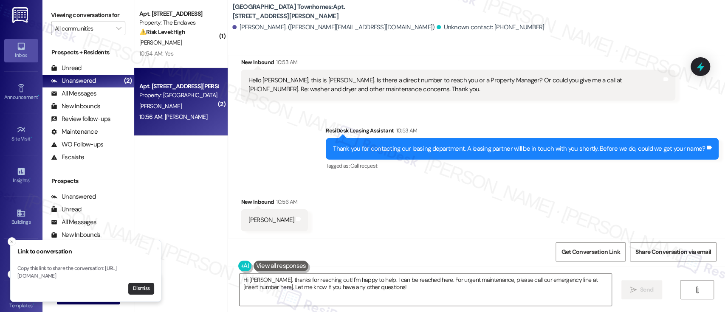
click at [130, 290] on button "Dismiss" at bounding box center [141, 289] width 26 height 12
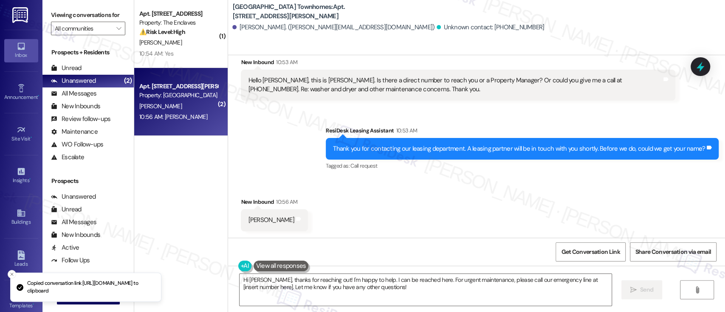
click at [456, 211] on div "Received via SMS New Inbound 10:56 AM [PERSON_NAME] Tags and notes" at bounding box center [476, 207] width 497 height 59
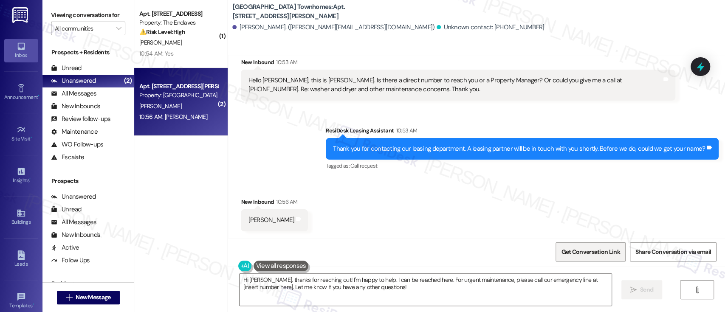
click at [608, 253] on span "Get Conversation Link" at bounding box center [590, 252] width 59 height 9
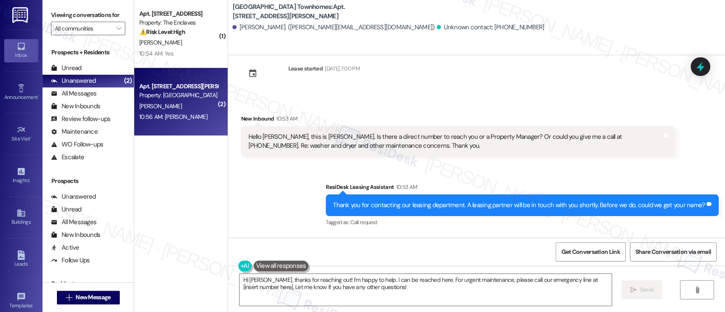
scroll to position [0, 0]
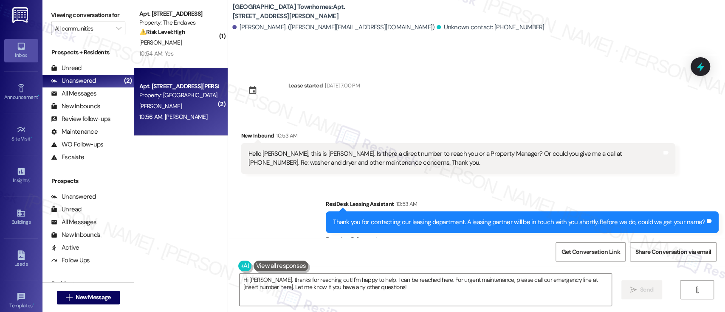
click at [608, 176] on div "Received via SMS New Inbound 10:53 AM Hello [PERSON_NAME], this is [PERSON_NAME…" at bounding box center [457, 153] width 447 height 56
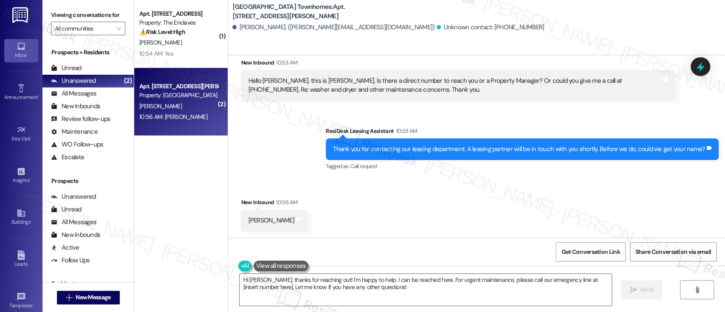
scroll to position [73, 0]
click at [430, 287] on textarea "Hi [PERSON_NAME], thanks for reaching out! I'm happy to help. I can be reached …" at bounding box center [424, 290] width 371 height 32
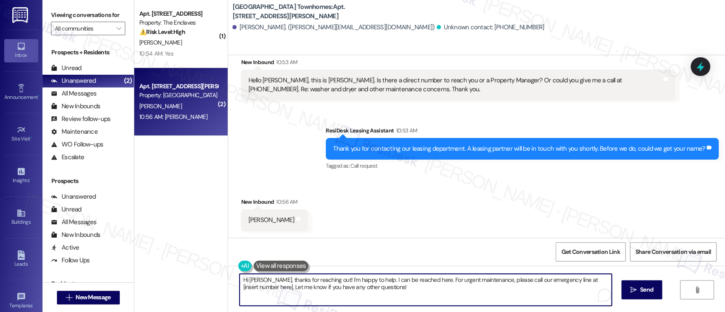
click at [379, 280] on textarea "Hi [PERSON_NAME], thanks for reaching out! I'm happy to help. I can be reached …" at bounding box center [424, 290] width 371 height 32
click at [435, 279] on textarea "Hi [PERSON_NAME], thanks for reaching out! I'm happy to help. I can be reached …" at bounding box center [424, 290] width 371 height 32
click at [362, 278] on textarea "Hi [PERSON_NAME], thanks for reaching out! I'm happy to help. I can be reached …" at bounding box center [424, 290] width 371 height 32
click at [393, 294] on textarea "Hi [PERSON_NAME], thanks for reaching out! I'm happy to help. I can be reached …" at bounding box center [424, 290] width 371 height 32
drag, startPoint x: 259, startPoint y: 277, endPoint x: 501, endPoint y: 283, distance: 242.9
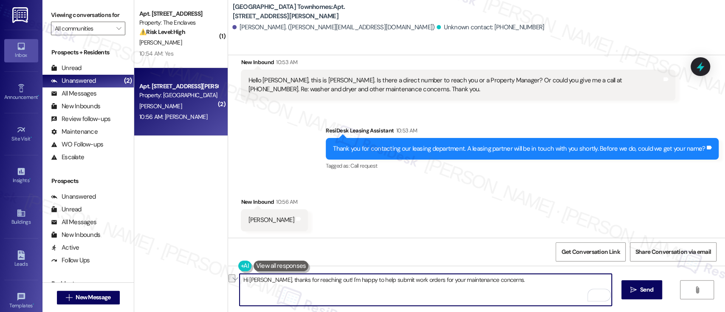
click at [501, 283] on textarea "Hi [PERSON_NAME], thanks for reaching out! I'm happy to help submit work orders…" at bounding box center [424, 290] width 371 height 32
click at [537, 287] on textarea "Hi [PERSON_NAME], pleased to meet you! Would you also want me to submit a work …" at bounding box center [424, 290] width 371 height 32
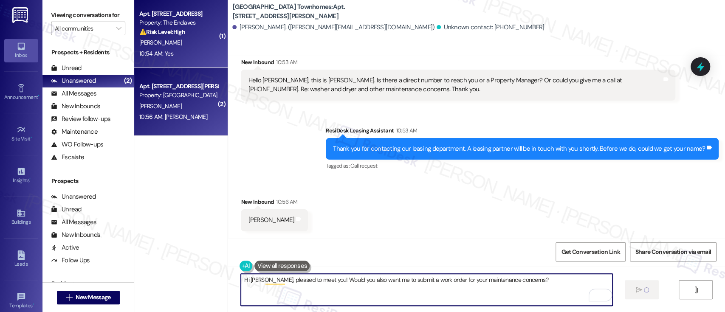
type textarea "Hi [PERSON_NAME], pleased to meet you! Would you also want me to submit a work …"
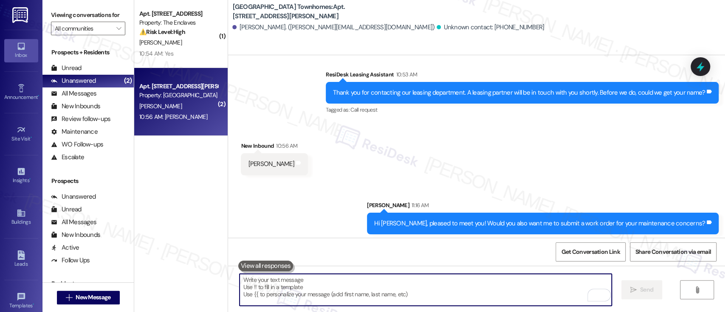
scroll to position [132, 0]
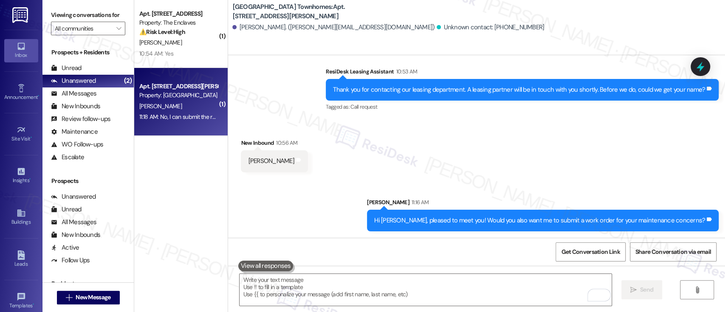
click at [493, 157] on div "Received via SMS New Inbound 10:56 AM [PERSON_NAME] Tags and notes" at bounding box center [476, 148] width 497 height 59
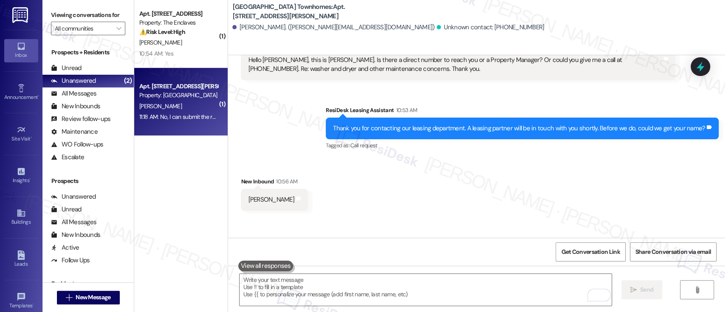
scroll to position [76, 0]
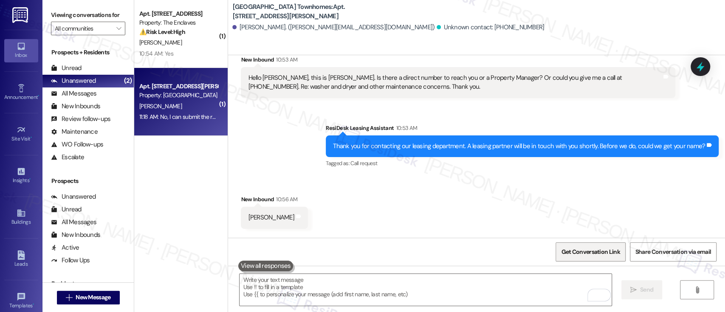
click at [594, 254] on span "Get Conversation Link" at bounding box center [590, 252] width 59 height 9
drag, startPoint x: 588, startPoint y: 255, endPoint x: 479, endPoint y: 212, distance: 117.8
click at [588, 256] on span "Get Conversation Link" at bounding box center [590, 252] width 59 height 9
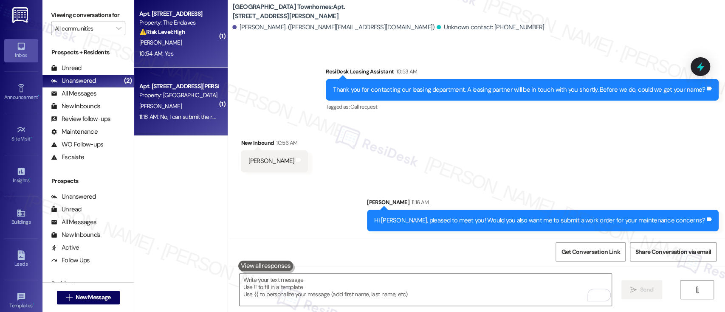
click at [165, 42] on div "[PERSON_NAME]" at bounding box center [178, 42] width 80 height 11
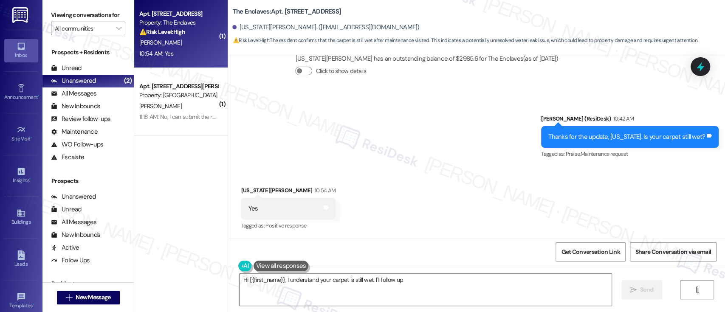
scroll to position [2215, 0]
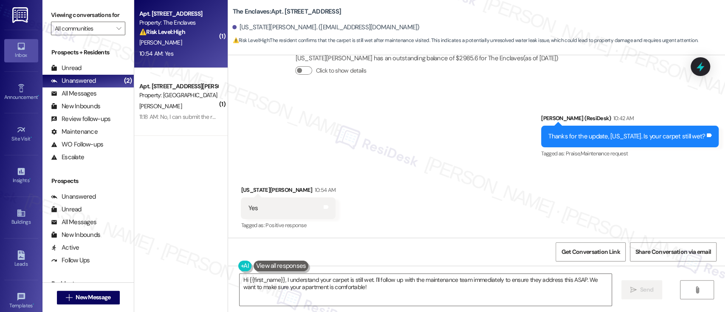
click at [470, 162] on div "Sent via SMS [PERSON_NAME] (ResiDesk) 10:42 AM Thanks for the update, [US_STATE…" at bounding box center [476, 131] width 497 height 72
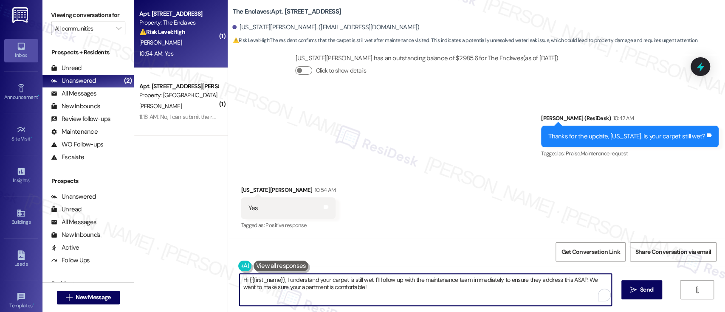
drag, startPoint x: 366, startPoint y: 277, endPoint x: 70, endPoint y: 274, distance: 295.9
click at [66, 274] on div "Viewing conversations for All communities  Prospects + Residents Unread (0) Un…" at bounding box center [383, 156] width 682 height 312
paste textarea "en maintenance came by, do you know what was done? Did they leave a fan to help"
type textarea "I'm very sorry to hear that. When maintenance came by, do you know what was don…"
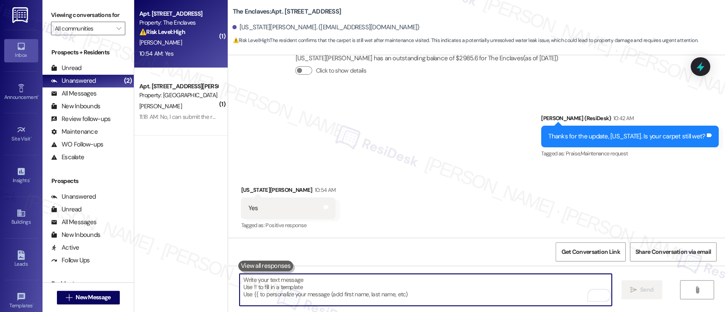
scroll to position [2214, 0]
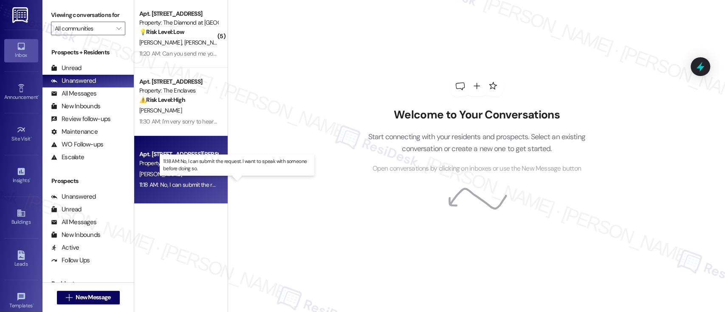
click at [184, 186] on div "11:18 AM: No, I can submit the request. I want to speak with someone before doi…" at bounding box center [243, 185] width 208 height 8
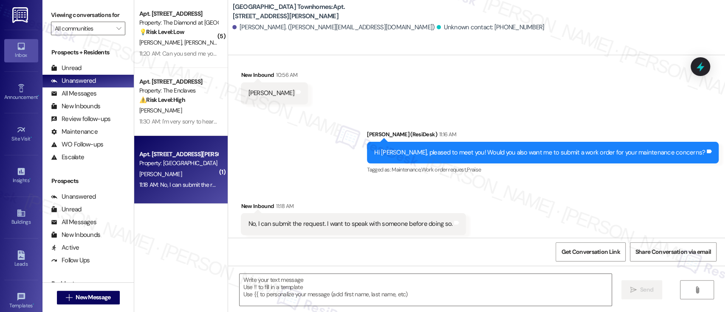
type textarea "Fetching suggested responses. Please feel free to read through the conversation…"
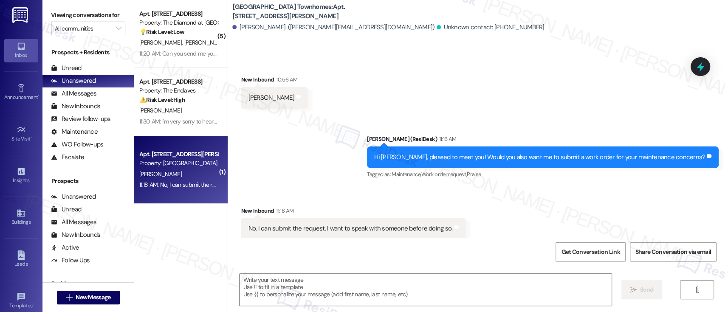
scroll to position [204, 0]
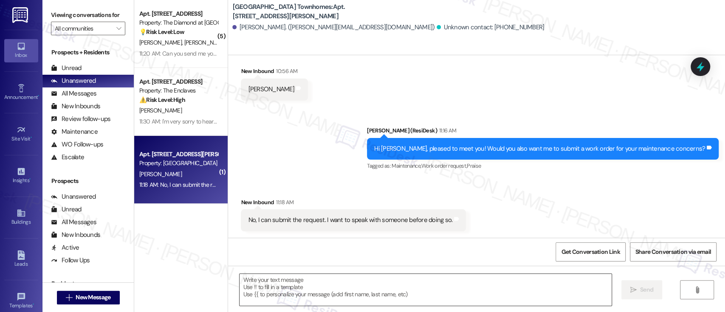
click at [467, 286] on textarea at bounding box center [424, 290] width 371 height 32
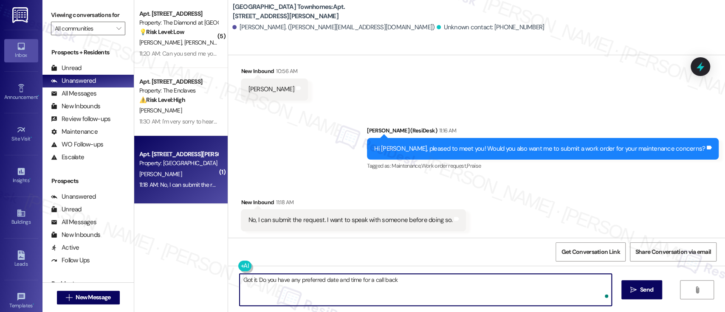
type textarea "Got it. Do you have any preferred date and time for a call back?"
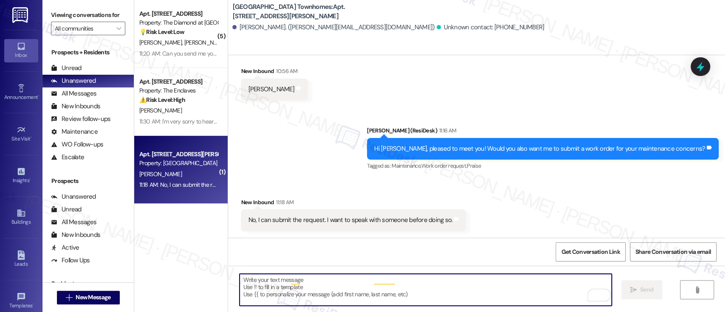
scroll to position [204, 0]
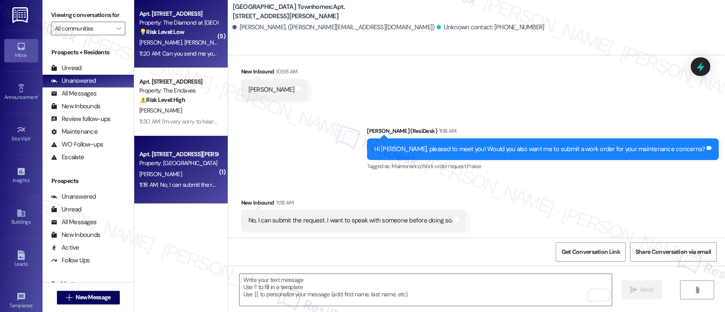
click at [190, 46] on span "[PERSON_NAME] [PERSON_NAME]" at bounding box center [227, 43] width 86 height 8
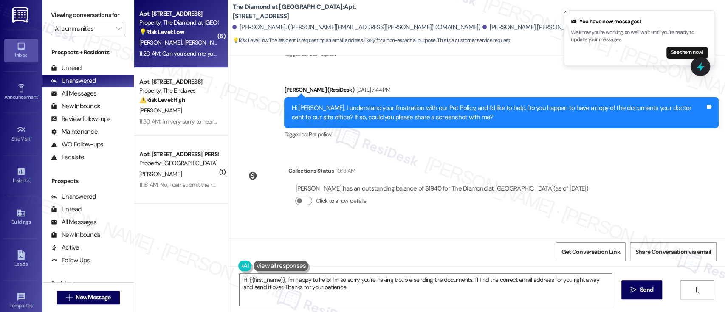
scroll to position [1541, 0]
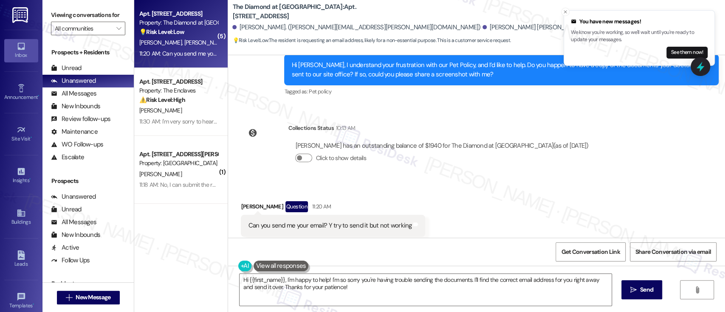
click at [534, 182] on div "Received via SMS [PERSON_NAME] Question 11:20 AM Can you send me your email? Y …" at bounding box center [476, 218] width 497 height 73
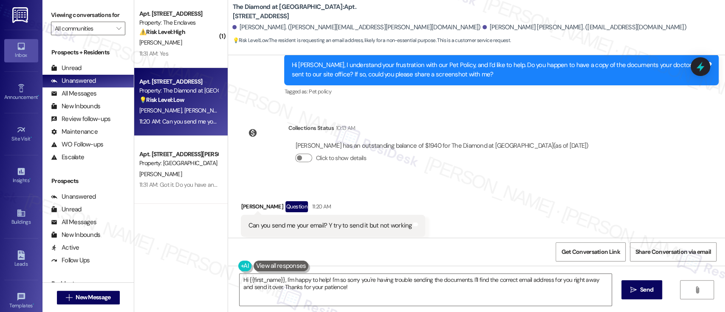
click at [241, 215] on div "Can you send me your email? Y try to send it but not working Tags and notes" at bounding box center [333, 226] width 184 height 22
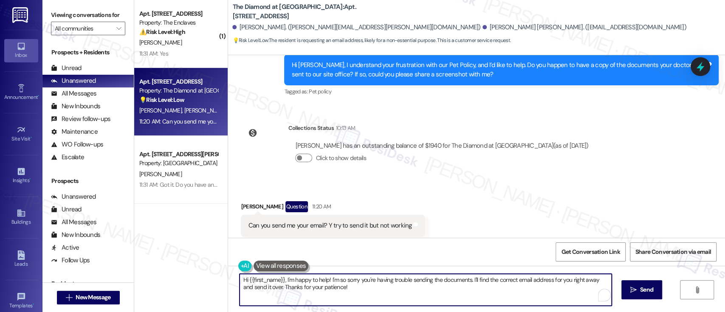
drag, startPoint x: 325, startPoint y: 280, endPoint x: 84, endPoint y: 277, distance: 240.7
click at [84, 277] on div "Viewing conversations for All communities  Prospects + Residents Unread (0) Un…" at bounding box center [383, 156] width 682 height 312
click at [391, 294] on textarea "I'm so sorry you're having trouble sending the documents. I'll find the correct…" at bounding box center [424, 290] width 371 height 32
click at [380, 281] on textarea "I'm so sorry you're having trouble sending the documents. I'll find the correct…" at bounding box center [424, 290] width 371 height 32
click at [544, 280] on textarea "I'm so sorry you're having trouble sending the documents. I'll find the correct…" at bounding box center [424, 290] width 371 height 32
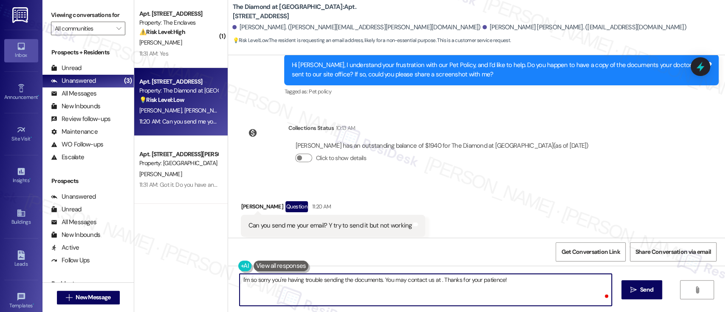
paste textarea "[PHONE_NUMBER] or [EMAIL_ADDRESS][DOMAIN_NAME]"
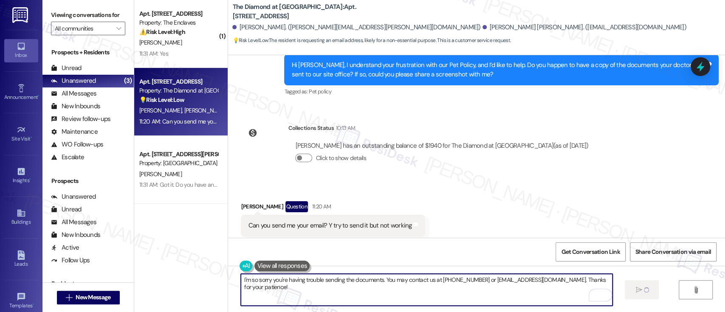
type textarea "I'm so sorry you're having trouble sending the documents. You may contact us at…"
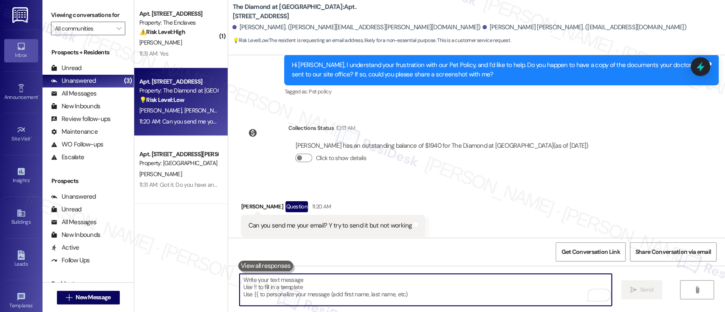
scroll to position [1541, 0]
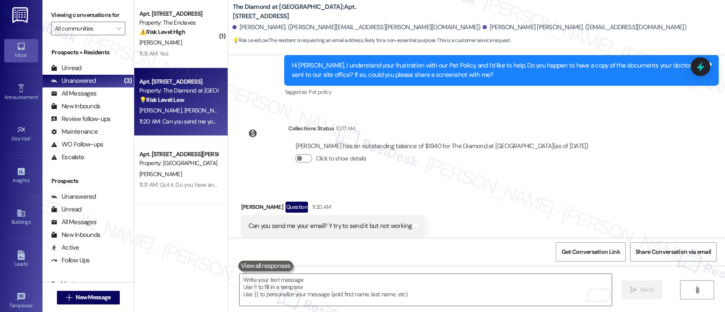
click at [478, 186] on div "Received via SMS [PERSON_NAME] Question 11:20 AM Can you send me your email? Y …" at bounding box center [476, 219] width 497 height 73
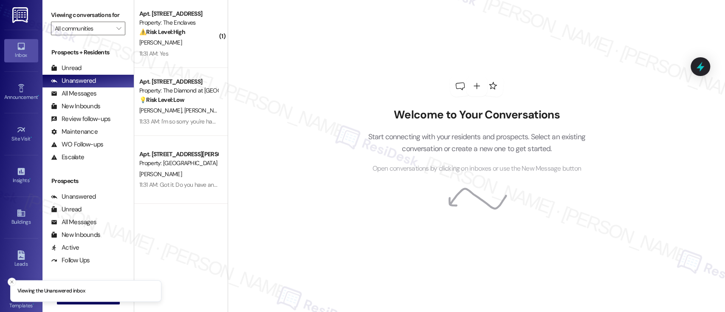
click at [142, 48] on div "11:31 AM: Yes 11:31 AM: Yes" at bounding box center [178, 53] width 80 height 11
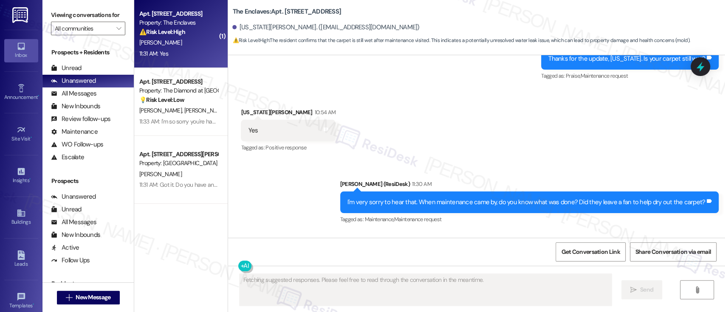
scroll to position [2358, 0]
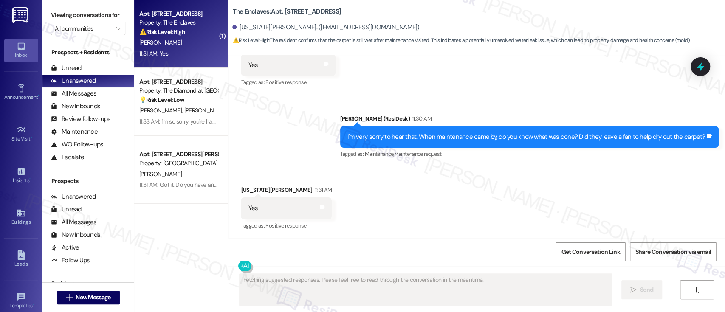
click at [391, 212] on div "Received via SMS [US_STATE][PERSON_NAME] 11:31 AM Yes Tags and notes Tagged as:…" at bounding box center [476, 202] width 497 height 72
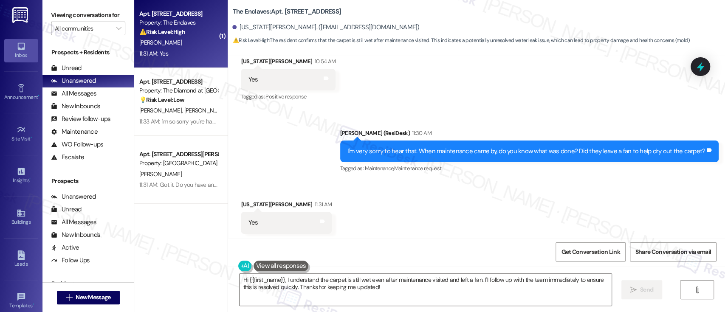
scroll to position [2358, 0]
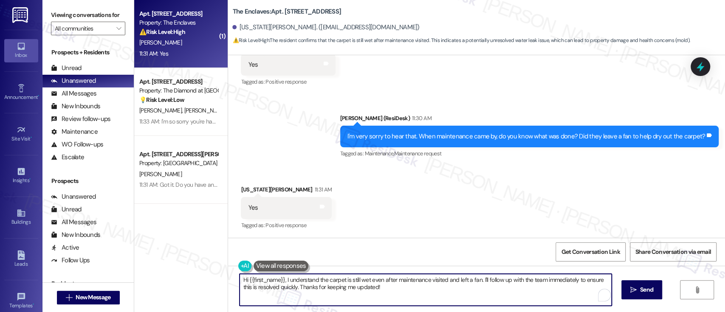
drag, startPoint x: 281, startPoint y: 279, endPoint x: 151, endPoint y: 279, distance: 129.5
click at [151, 279] on div "( 1 ) Apt. [STREET_ADDRESS] Property: The Enclaves ⚠️ Risk Level: High The resi…" at bounding box center [429, 156] width 591 height 312
type textarea "I understand the carpet is still wet even after maintenance visited and left a …"
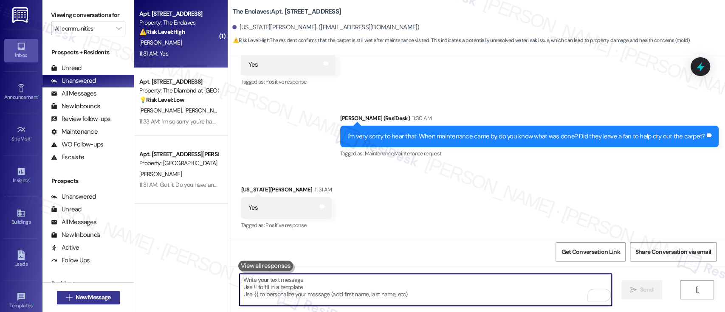
scroll to position [2358, 0]
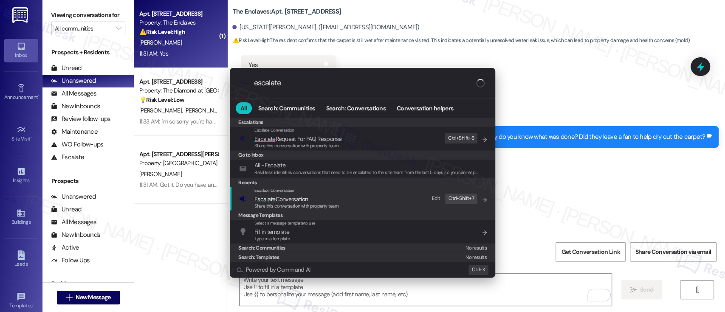
type input "escalate"
click at [297, 197] on span "Escalate Conversation" at bounding box center [280, 199] width 53 height 8
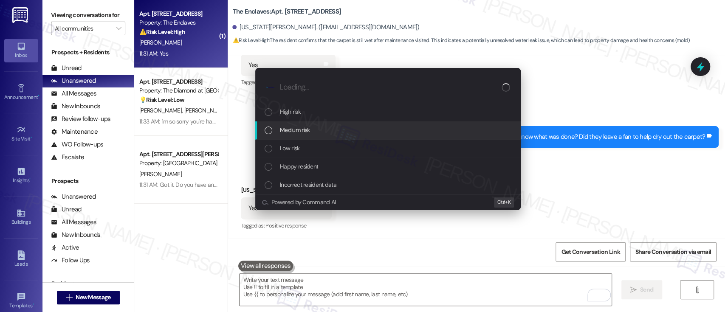
click at [304, 128] on span "Medium risk" at bounding box center [295, 129] width 30 height 9
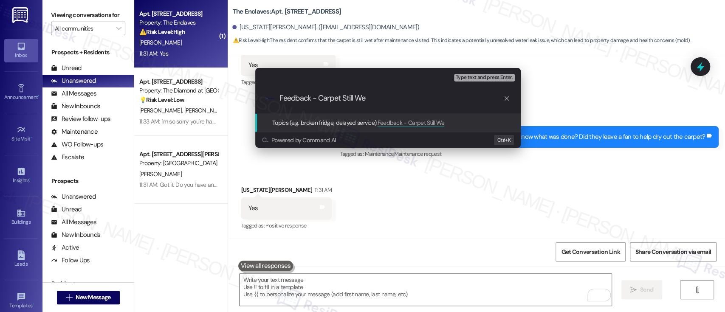
type input "Feedback - Carpet Still Wet"
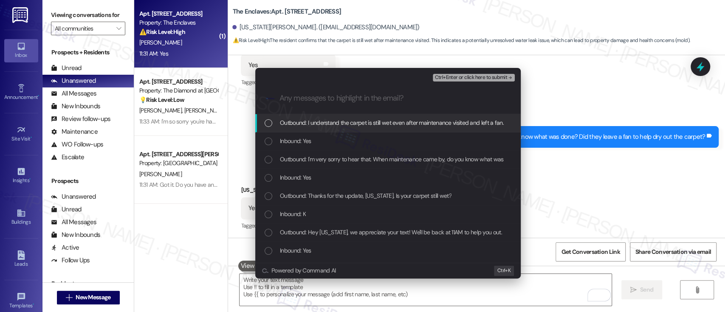
click at [465, 80] on span "Ctrl+Enter or click here to submit" at bounding box center [470, 78] width 73 height 6
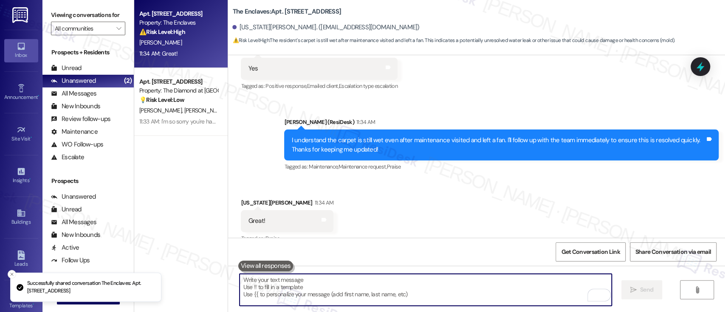
scroll to position [2510, 0]
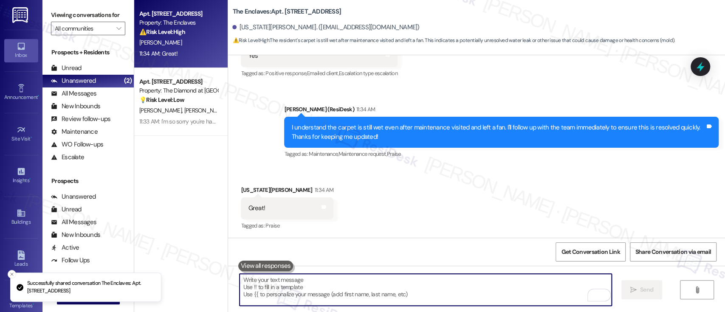
click at [424, 203] on div "Received via SMS [US_STATE][PERSON_NAME] 11:34 AM Great! Tags and notes Tagged …" at bounding box center [476, 202] width 497 height 72
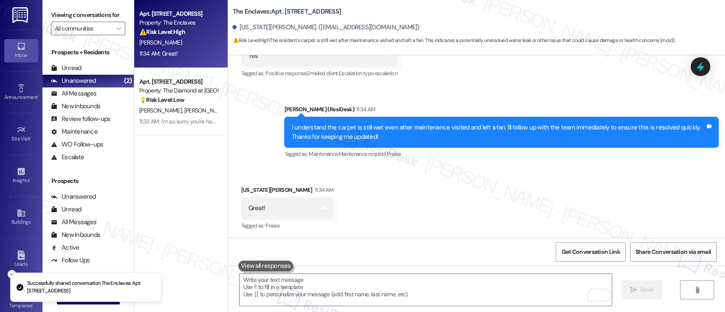
scroll to position [2511, 0]
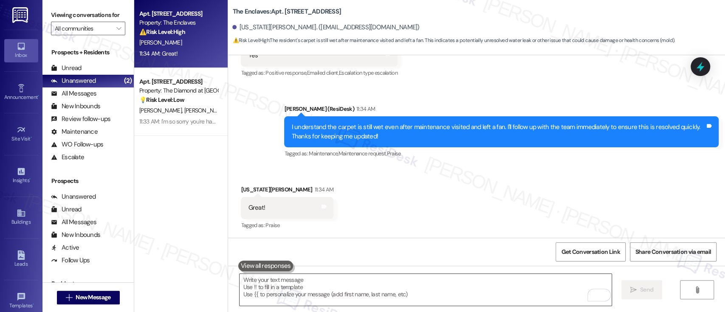
click at [423, 293] on textarea "To enrich screen reader interactions, please activate Accessibility in Grammarl…" at bounding box center [424, 290] width 371 height 32
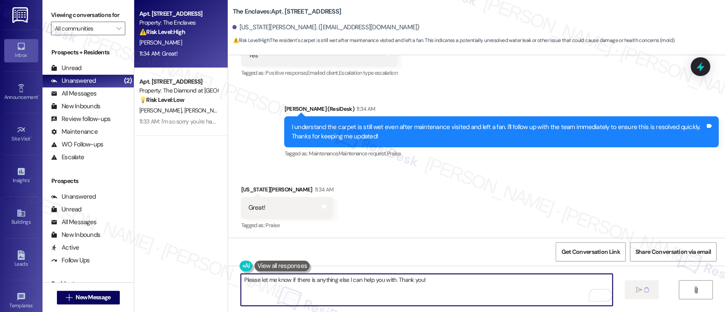
type textarea "Please let me know if there is anything else I can help you with. Thank you!"
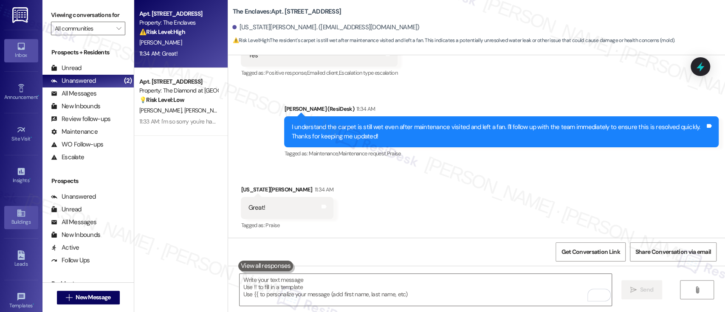
scroll to position [2510, 0]
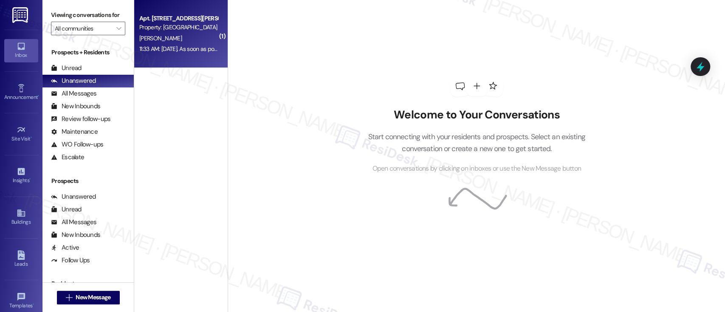
click at [197, 21] on div "Apt. [STREET_ADDRESS][PERSON_NAME]" at bounding box center [178, 18] width 79 height 9
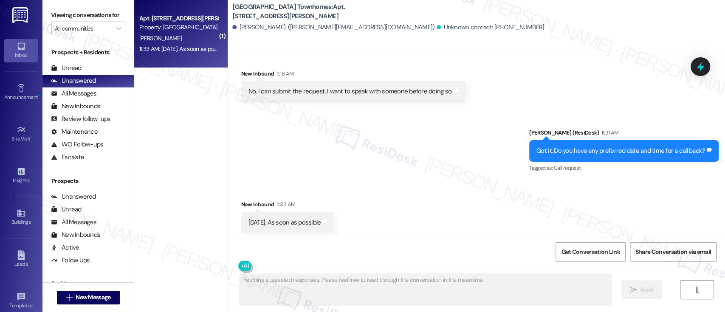
scroll to position [335, 0]
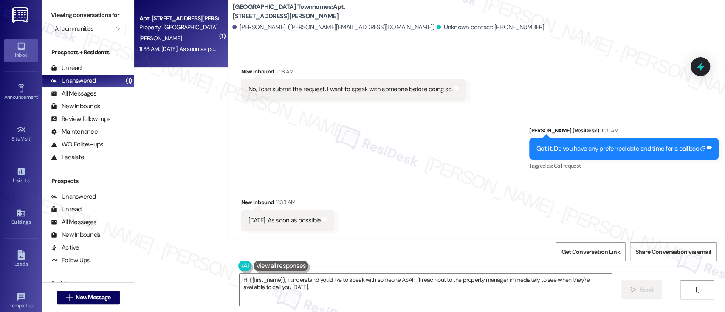
click at [475, 172] on div "Sent via SMS [PERSON_NAME] (ResiDesk) 11:31 AM Got it. Do you have any preferre…" at bounding box center [476, 143] width 497 height 72
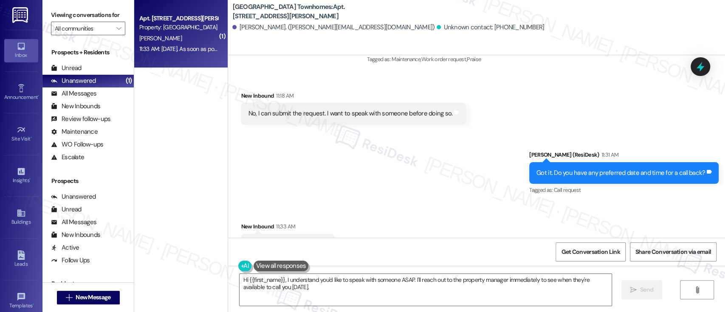
scroll to position [335, 0]
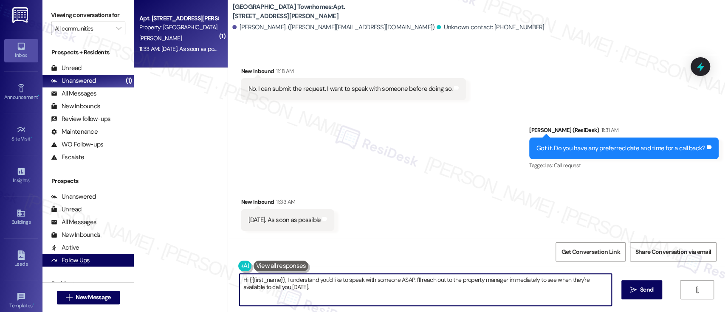
drag, startPoint x: 282, startPoint y: 277, endPoint x: 71, endPoint y: 262, distance: 211.1
click at [72, 262] on div "Viewing conversations for All communities  Prospects + Residents Unread (0) Un…" at bounding box center [383, 156] width 682 height 312
click at [269, 281] on textarea "I understand you'd like to speak with someone ASAP. I'll reach out to the prope…" at bounding box center [424, 290] width 371 height 32
click at [364, 281] on textarea "I understand you'd like to speak with someone ASAP. I'll reach out to the prope…" at bounding box center [424, 290] width 371 height 32
type textarea "I understand. I'll reach out to the property manager immediately to see when th…"
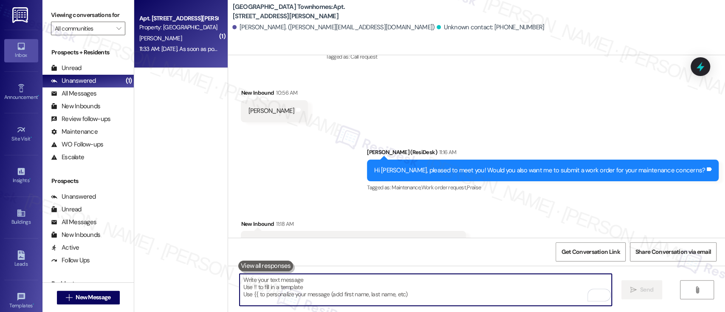
scroll to position [165, 0]
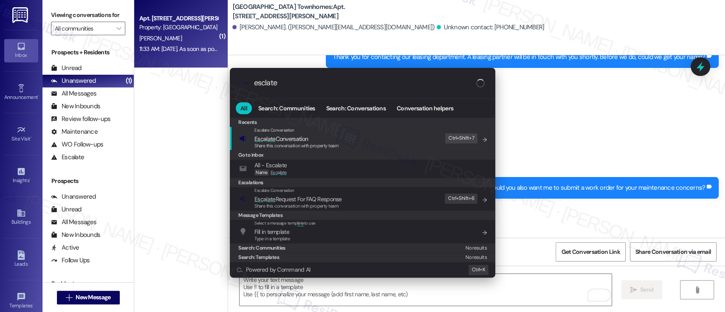
type input "esclate"
click at [300, 136] on span "Esc a late Conversation" at bounding box center [280, 139] width 53 height 8
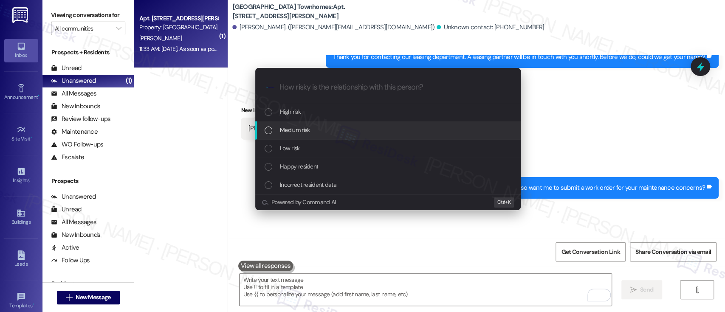
click at [302, 127] on span "Medium risk" at bounding box center [295, 129] width 30 height 9
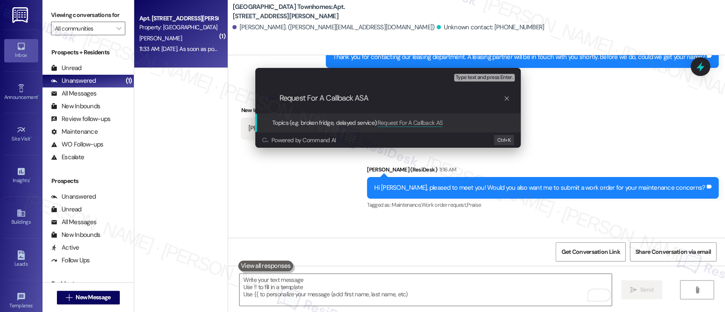
type input "Request For A Callback ASAP"
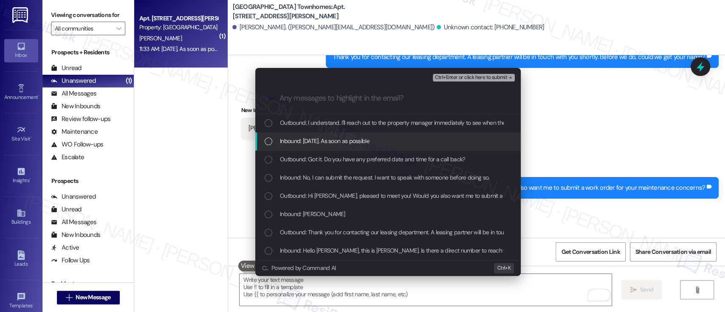
click at [300, 139] on span "Inbound: Today. As soon as possible" at bounding box center [325, 140] width 90 height 9
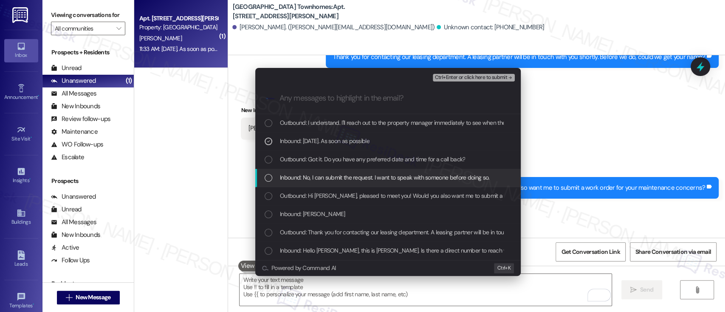
click at [305, 175] on span "Inbound: No, I can submit the request. I want to speak with someone before doin…" at bounding box center [384, 177] width 209 height 9
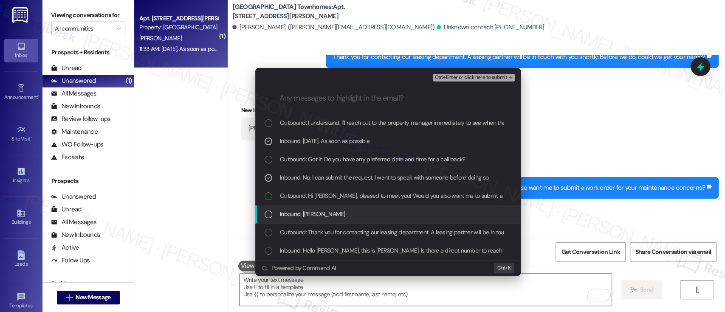
click at [310, 215] on span "Inbound: Kayla Holloman" at bounding box center [312, 213] width 65 height 9
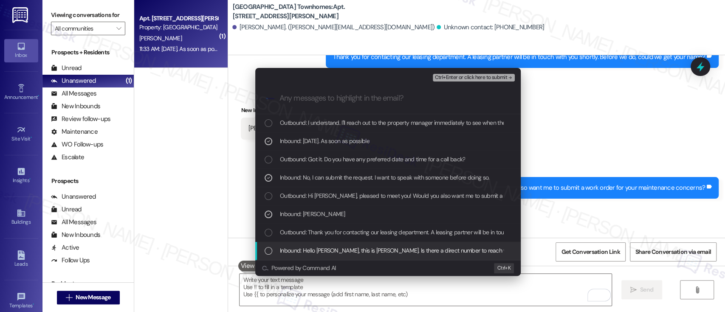
drag, startPoint x: 312, startPoint y: 248, endPoint x: 356, endPoint y: 230, distance: 47.2
click at [312, 249] on span "Inbound: Hello Emily, this is Kayla Holloman. Is there a direct number to reach…" at bounding box center [570, 250] width 581 height 9
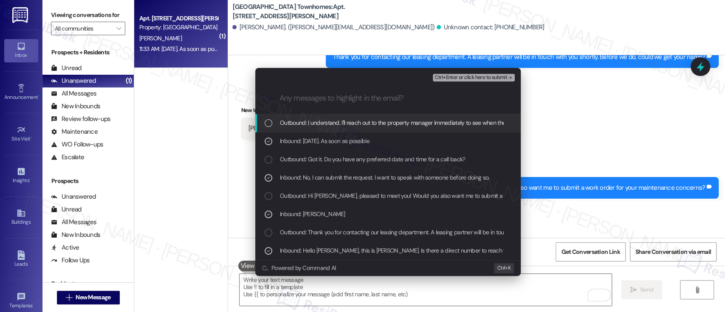
click at [475, 76] on span "Ctrl+Enter or click here to submit" at bounding box center [470, 78] width 73 height 6
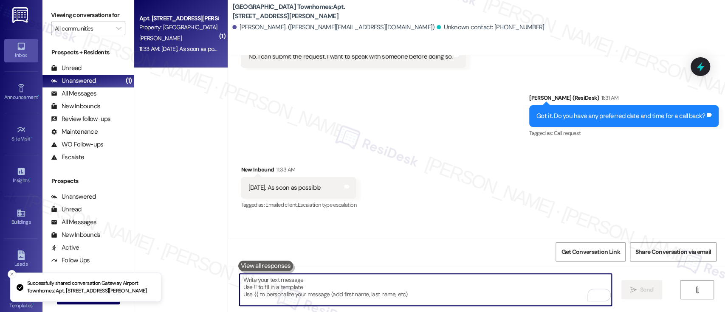
scroll to position [419, 0]
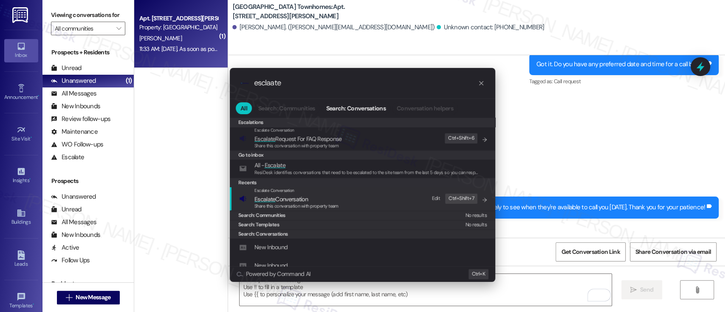
type input "esclaate"
click at [316, 199] on span "Escalate Conversation" at bounding box center [296, 198] width 84 height 9
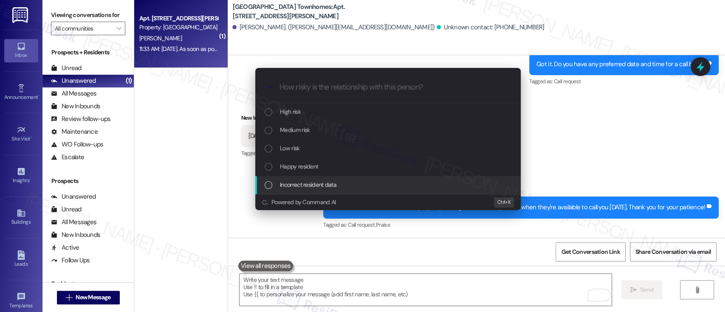
click at [312, 179] on div "Incorrect resident data" at bounding box center [387, 185] width 265 height 18
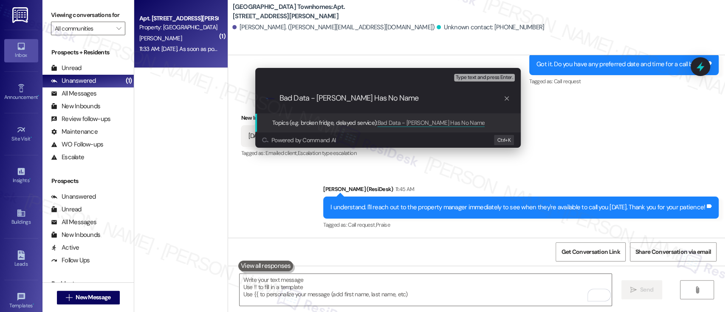
type input "Bad Data - Kayla Holloman Has No Name"
click at [602, 190] on div "Escalate Conversation Incorrect resident data Topics (e.g. broken fridge, delay…" at bounding box center [362, 156] width 725 height 312
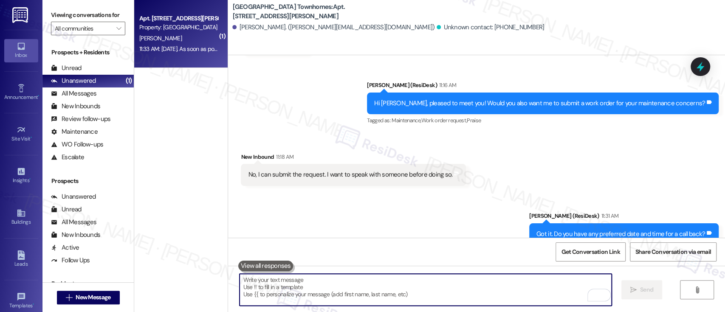
scroll to position [193, 0]
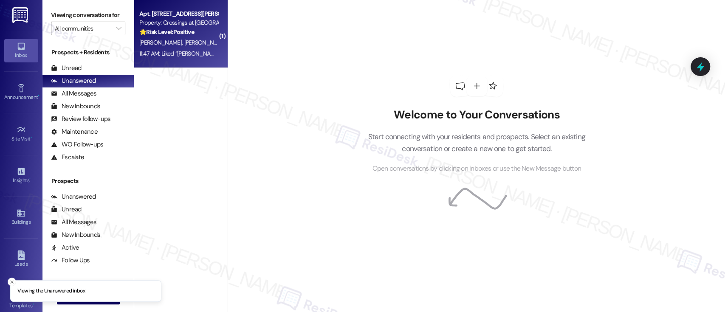
click at [229, 39] on span "[PERSON_NAME]" at bounding box center [250, 43] width 42 height 8
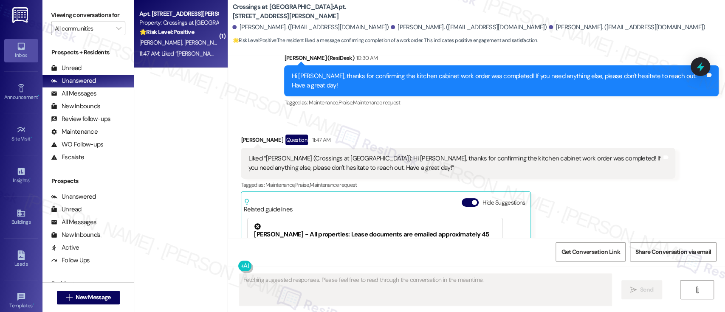
scroll to position [2839, 0]
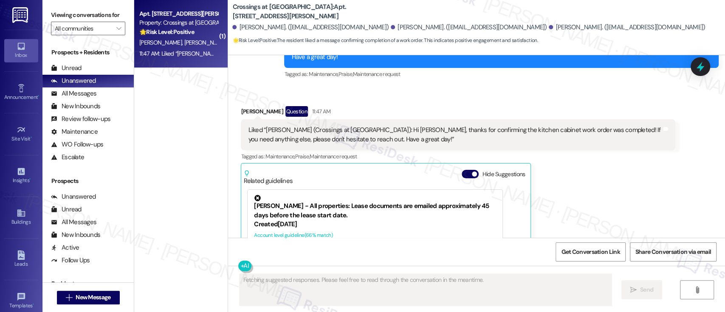
click at [464, 170] on button "Hide Suggestions" at bounding box center [469, 174] width 17 height 8
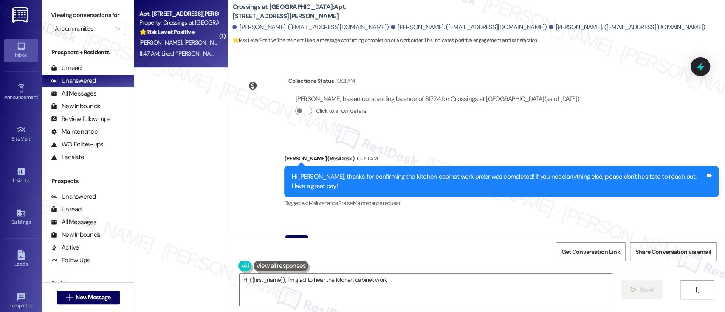
scroll to position [2714, 0]
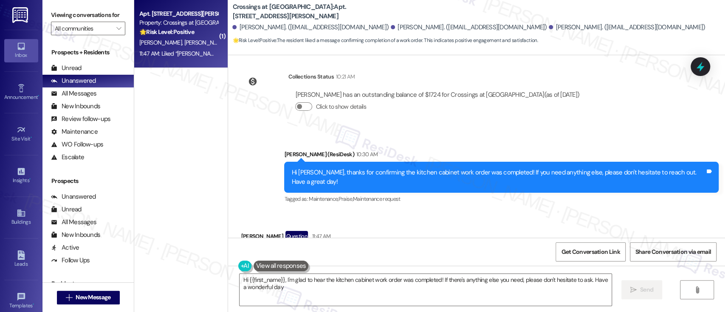
type textarea "Hi {{first_name}}, I'm glad to hear the kitchen cabinet work order was complete…"
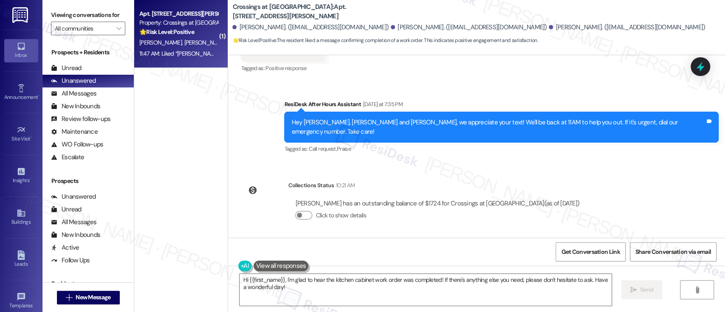
scroll to position [2602, 0]
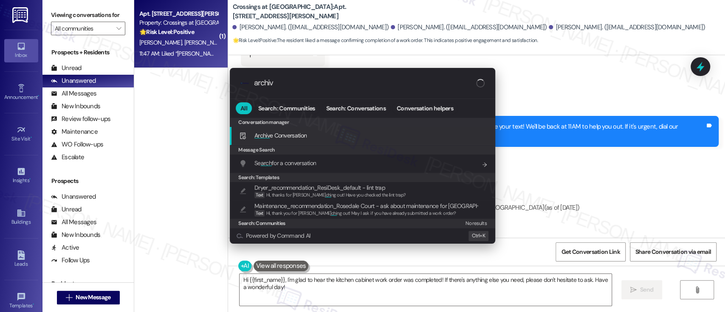
type input "archive"
